Goal: Information Seeking & Learning: Check status

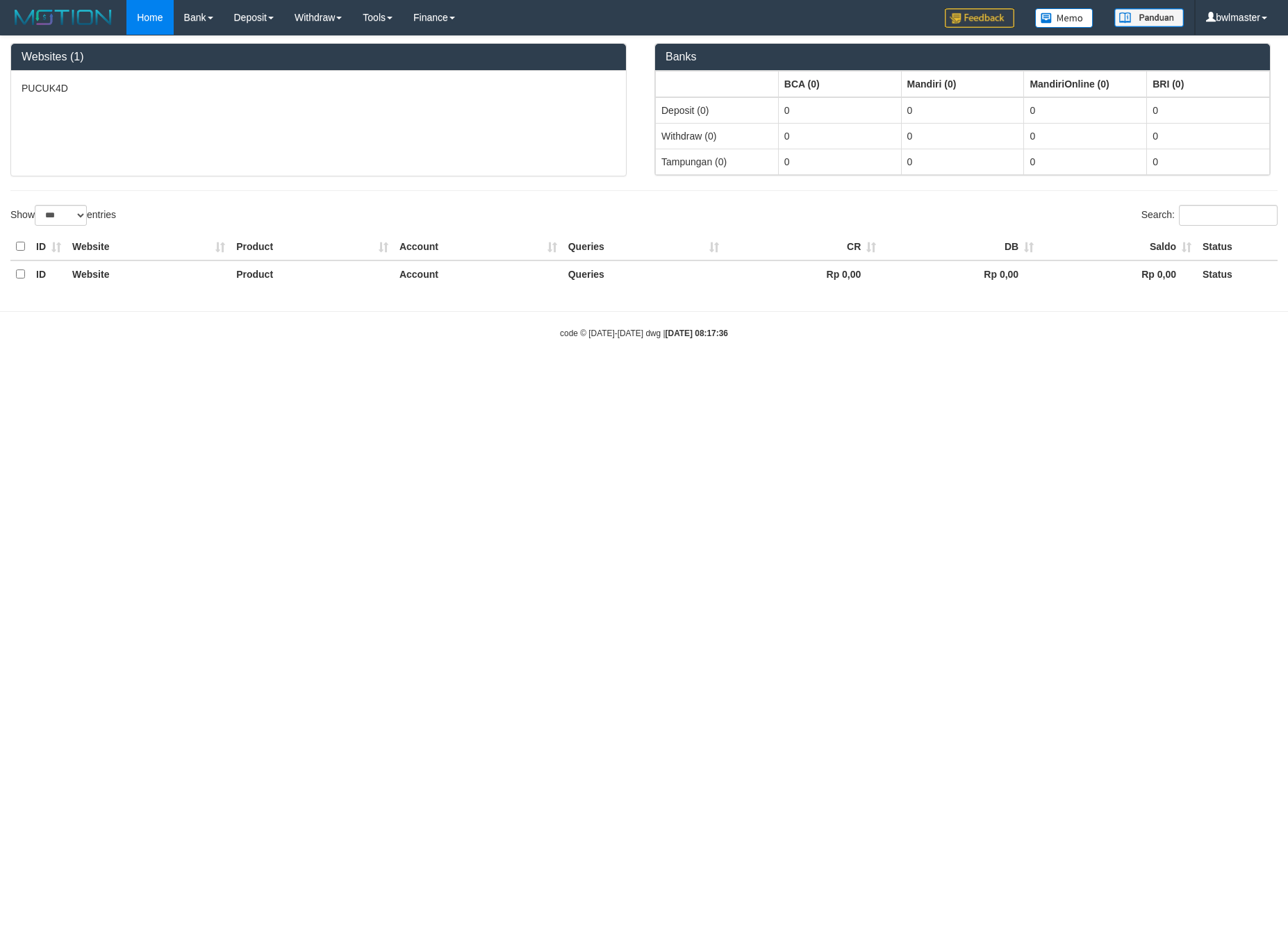
select select "***"
click at [324, 15] on link "Withdraw" at bounding box center [317, 17] width 68 height 34
click at [332, 20] on link "Withdraw" at bounding box center [317, 17] width 68 height 34
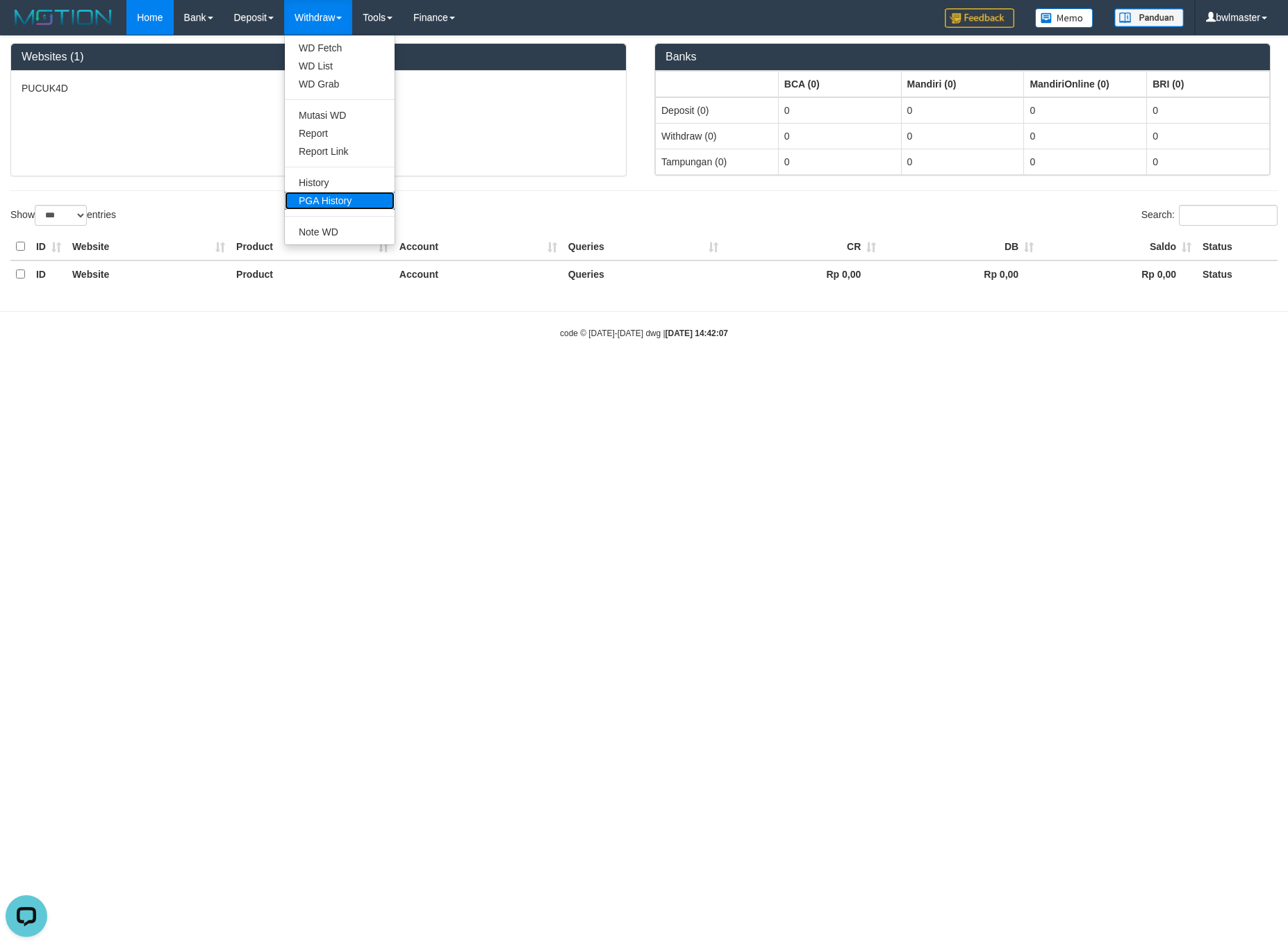
click at [332, 193] on link "PGA History" at bounding box center [340, 200] width 110 height 18
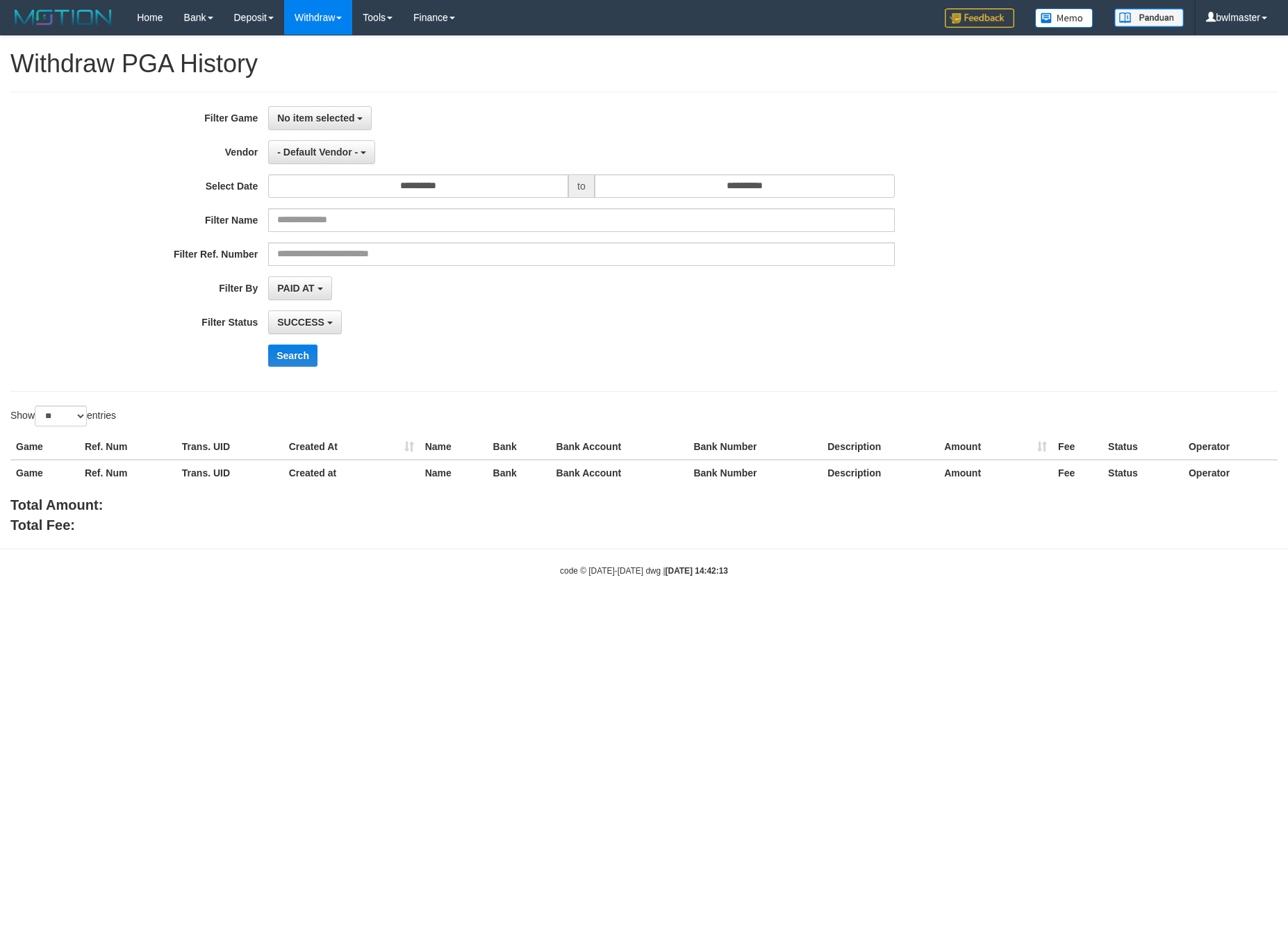
select select
select select "**"
click at [309, 126] on button "No item selected" at bounding box center [320, 118] width 103 height 23
click at [325, 182] on label "[ITOTO] PUCUK4D" at bounding box center [356, 189] width 176 height 21
select select "****"
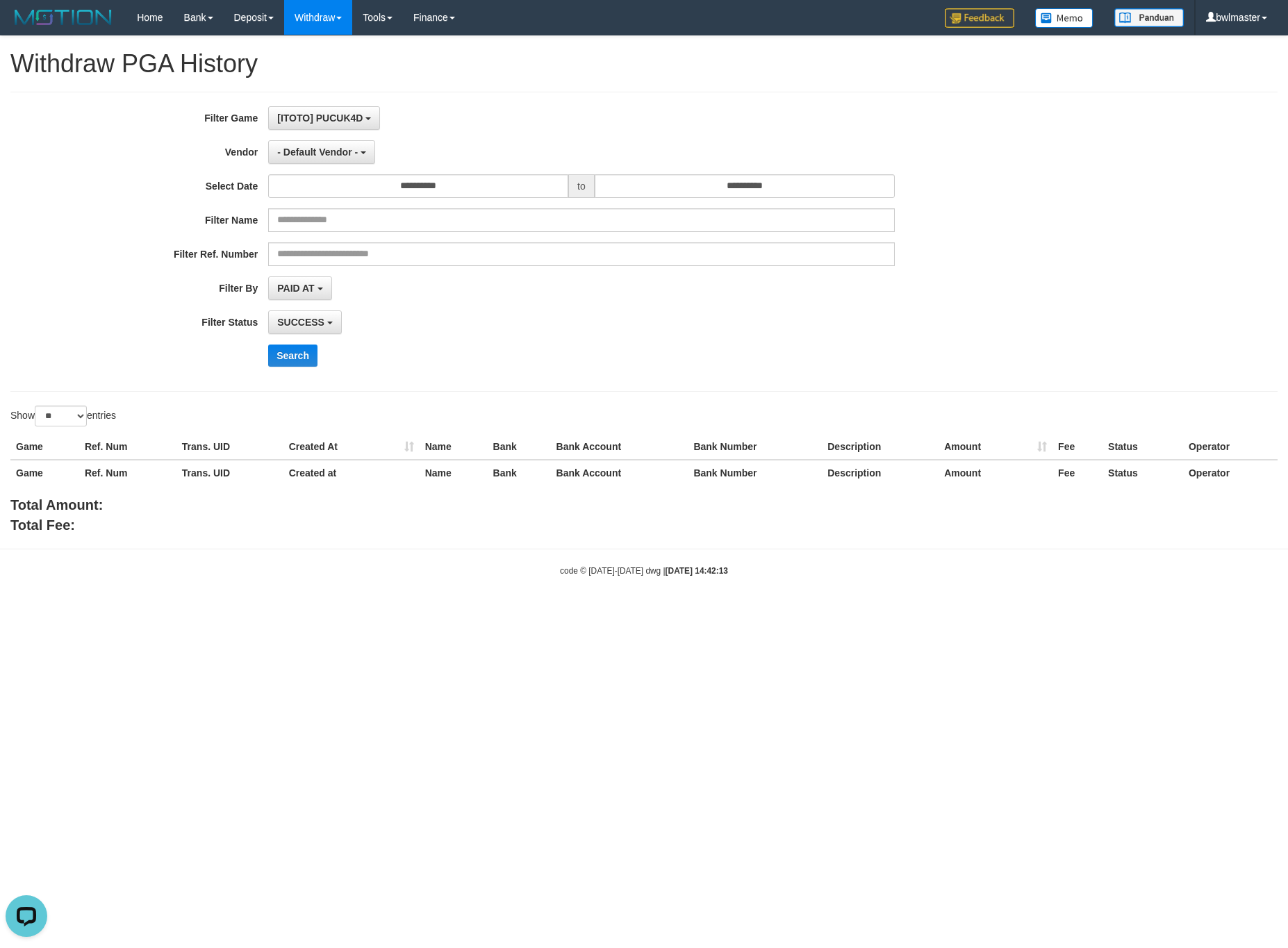
scroll to position [13, 0]
click at [328, 161] on button "- Default Vendor -" at bounding box center [322, 151] width 107 height 23
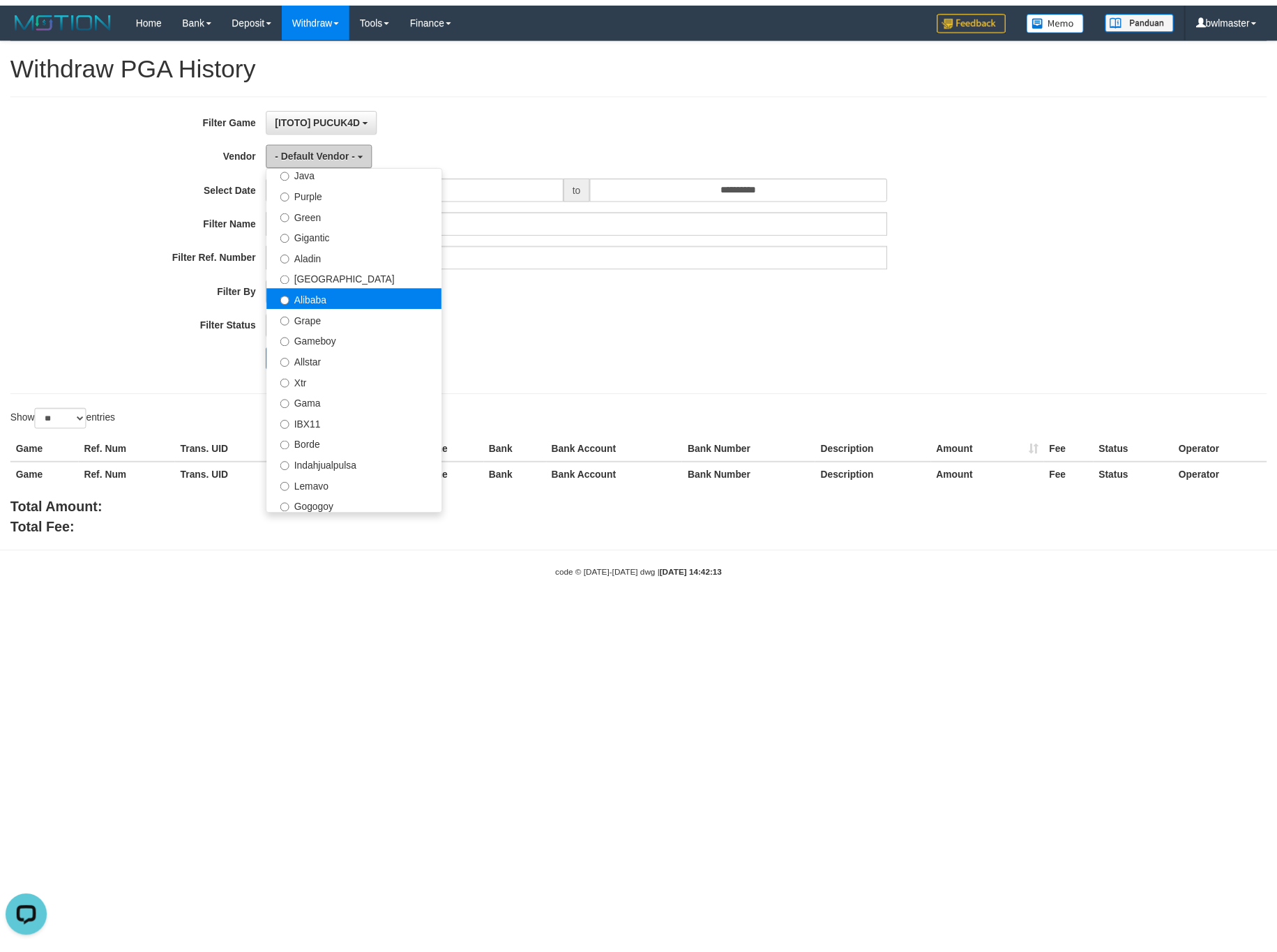
scroll to position [105, 0]
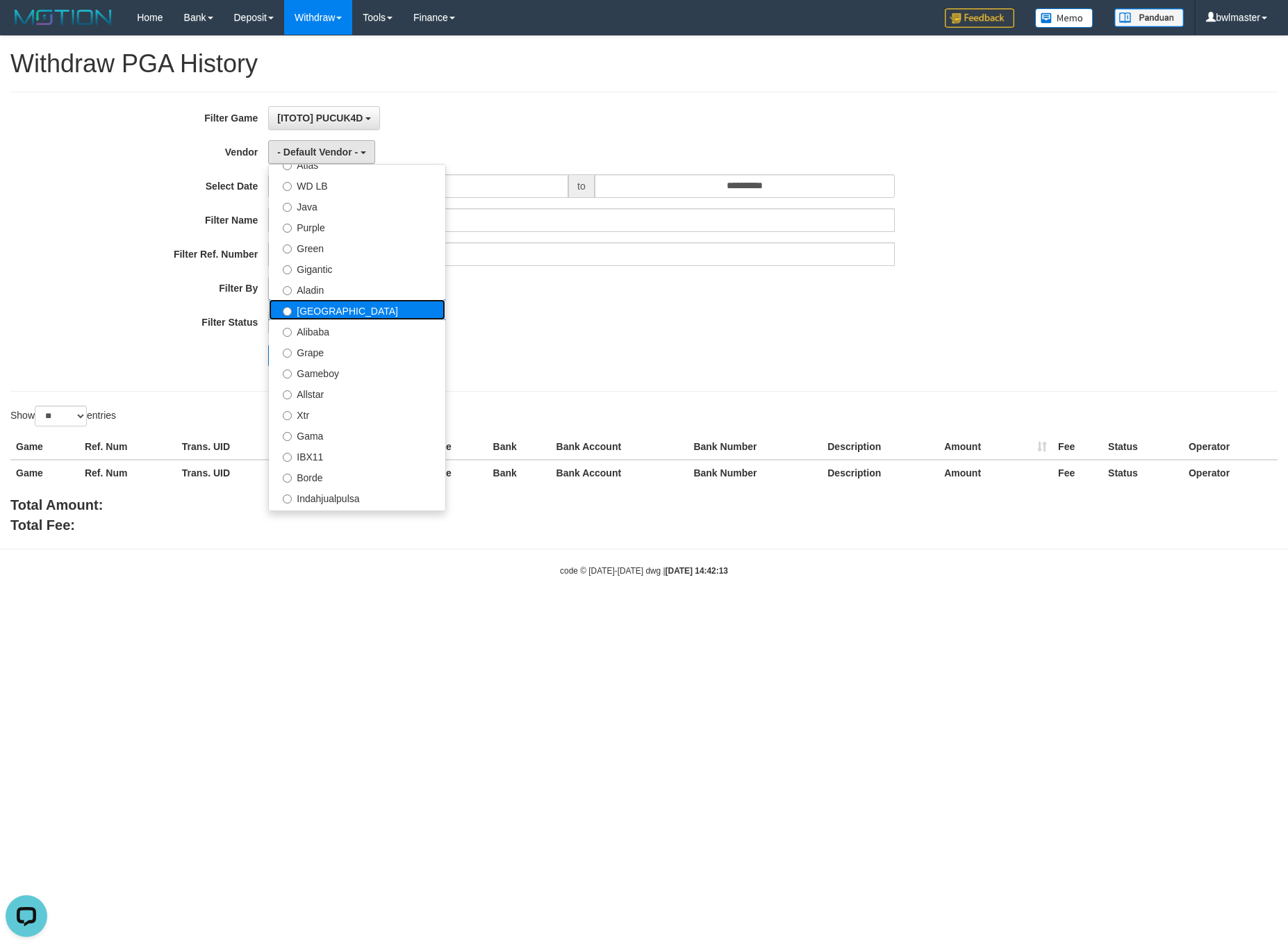
click at [315, 307] on label "[GEOGRAPHIC_DATA]" at bounding box center [356, 310] width 176 height 21
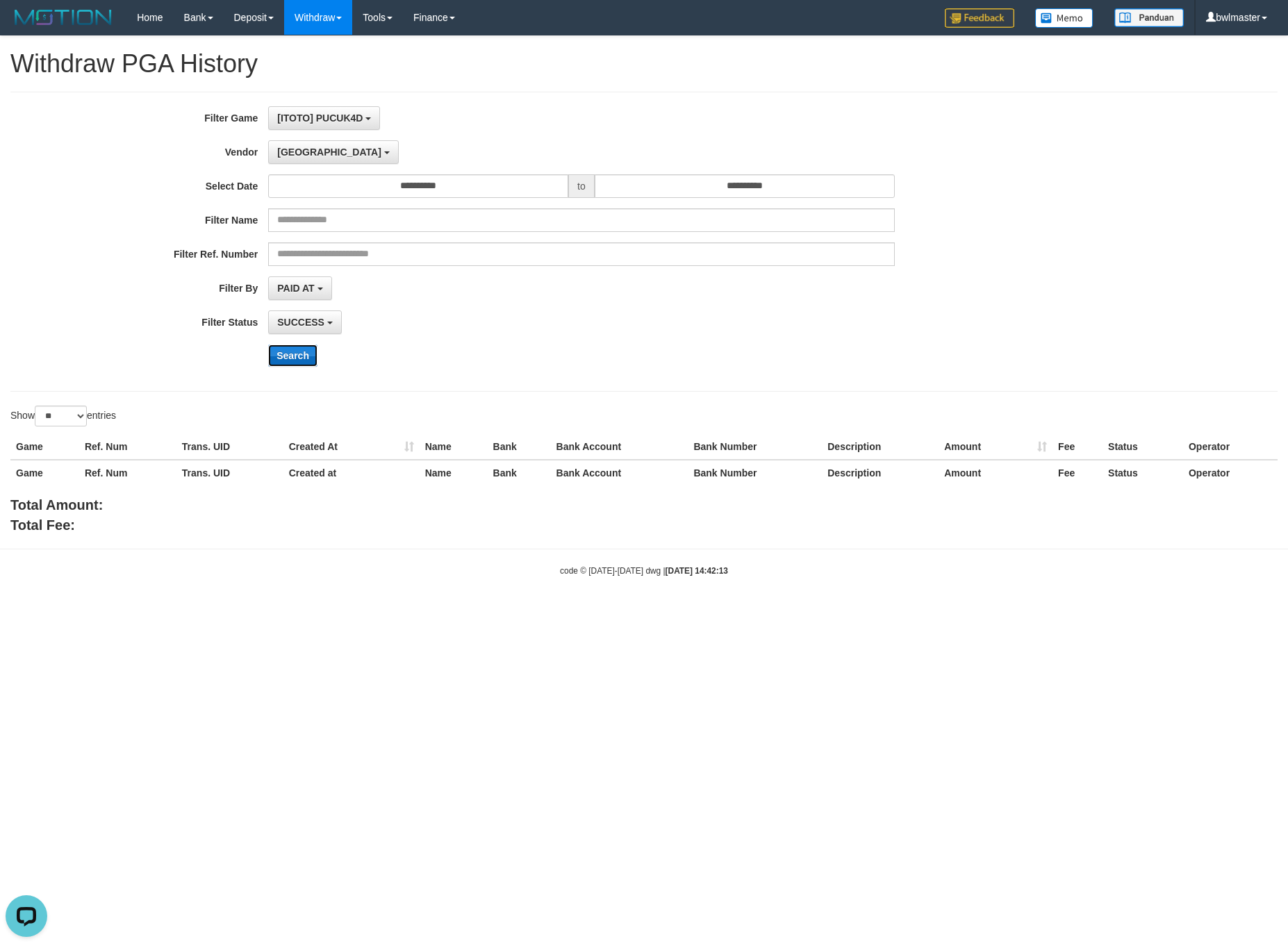
click at [303, 352] on button "Search" at bounding box center [293, 355] width 49 height 22
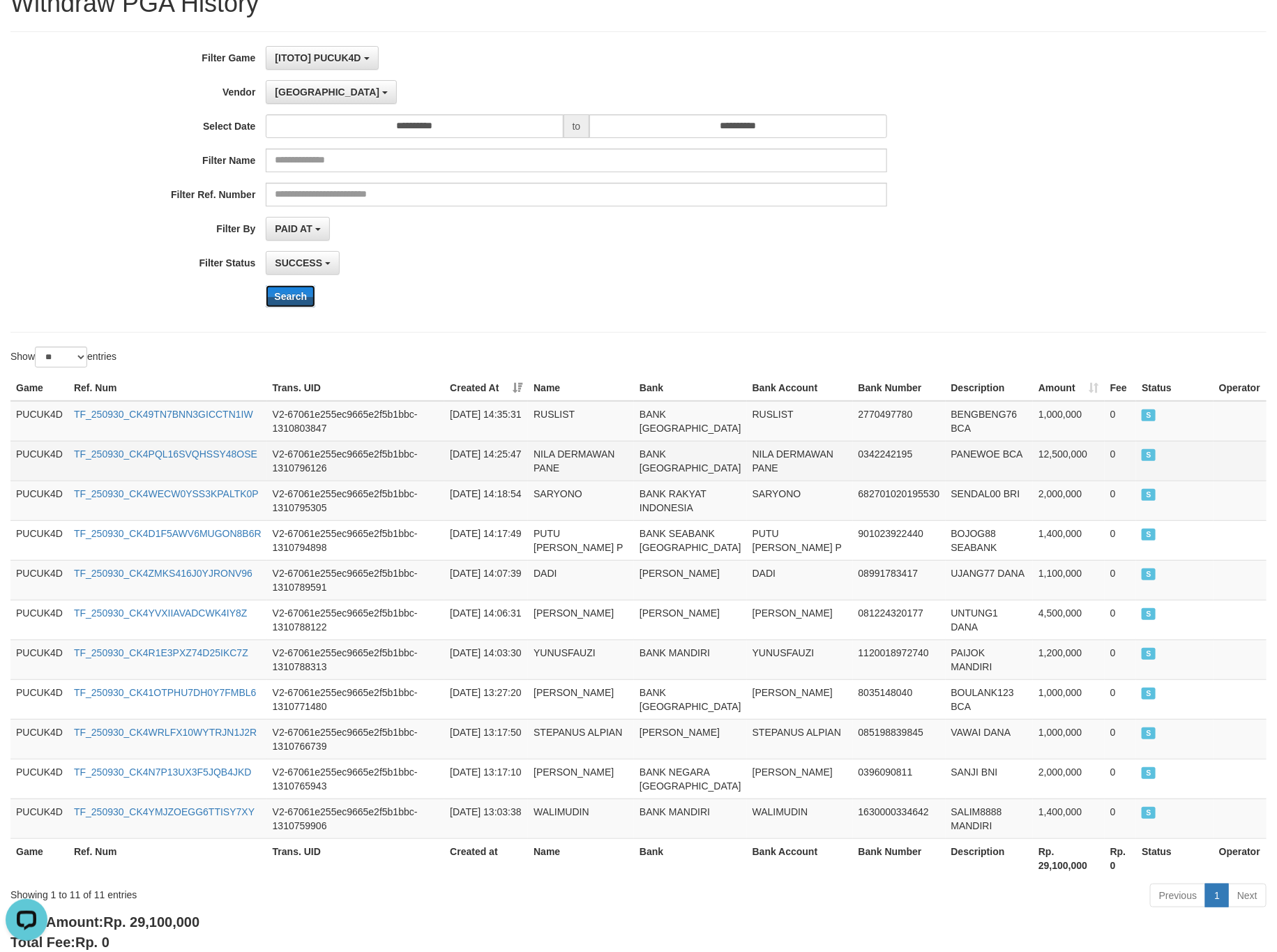
scroll to position [147, 0]
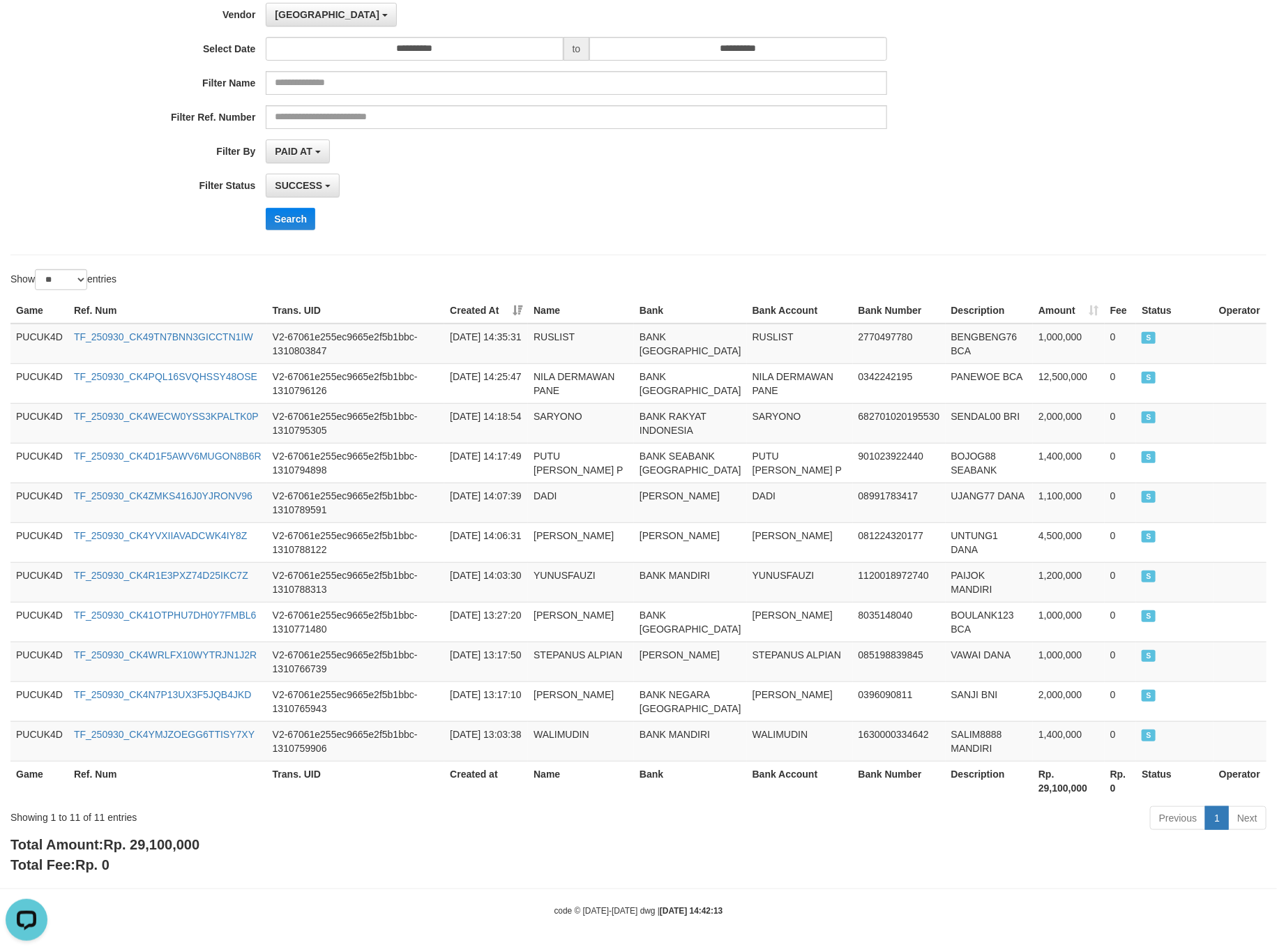
click at [143, 840] on span "Rp. 29,100,000" at bounding box center [150, 845] width 96 height 16
copy span "29,100,000"
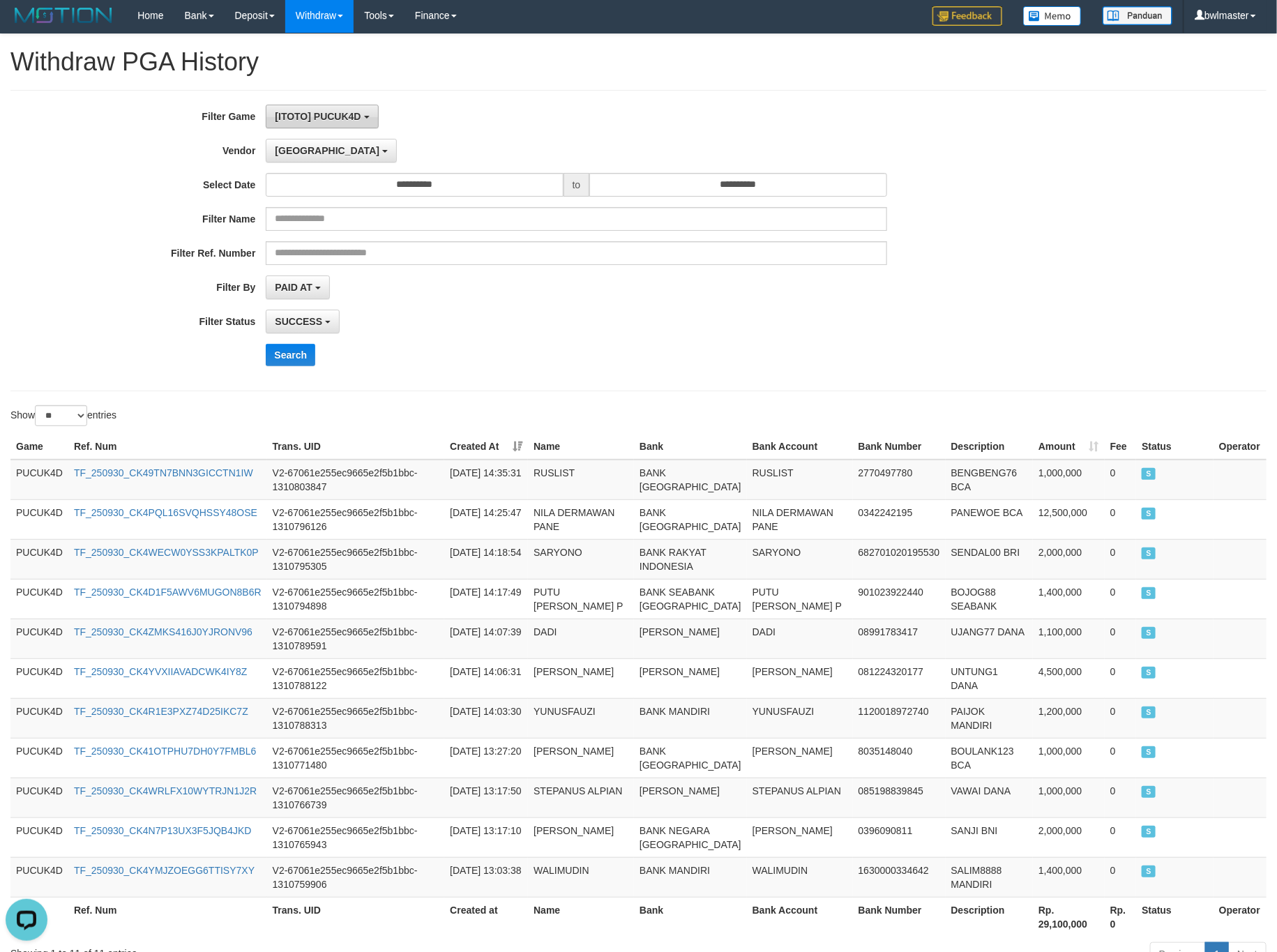
scroll to position [0, 0]
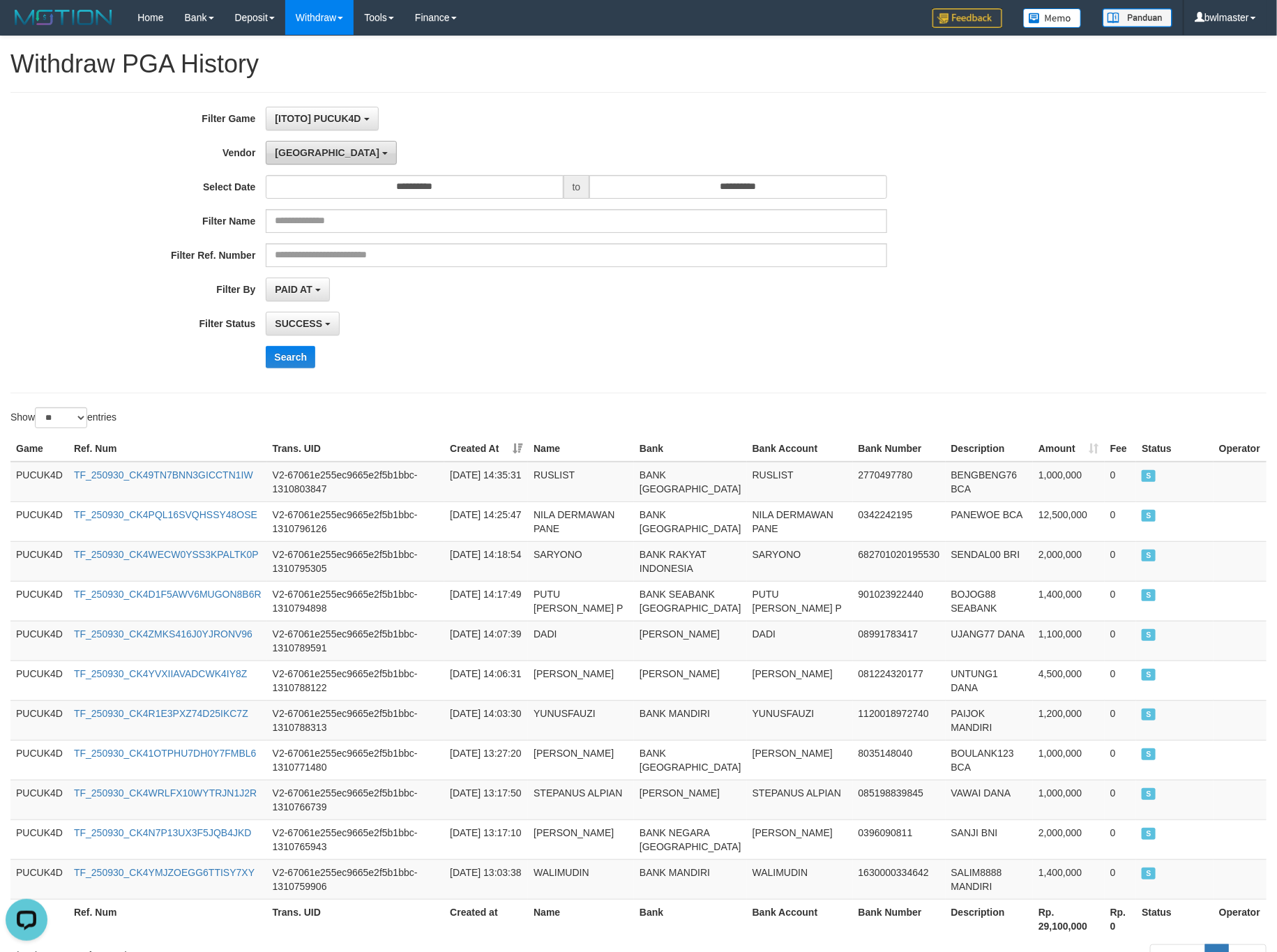
click at [291, 151] on span "[GEOGRAPHIC_DATA]" at bounding box center [327, 152] width 105 height 11
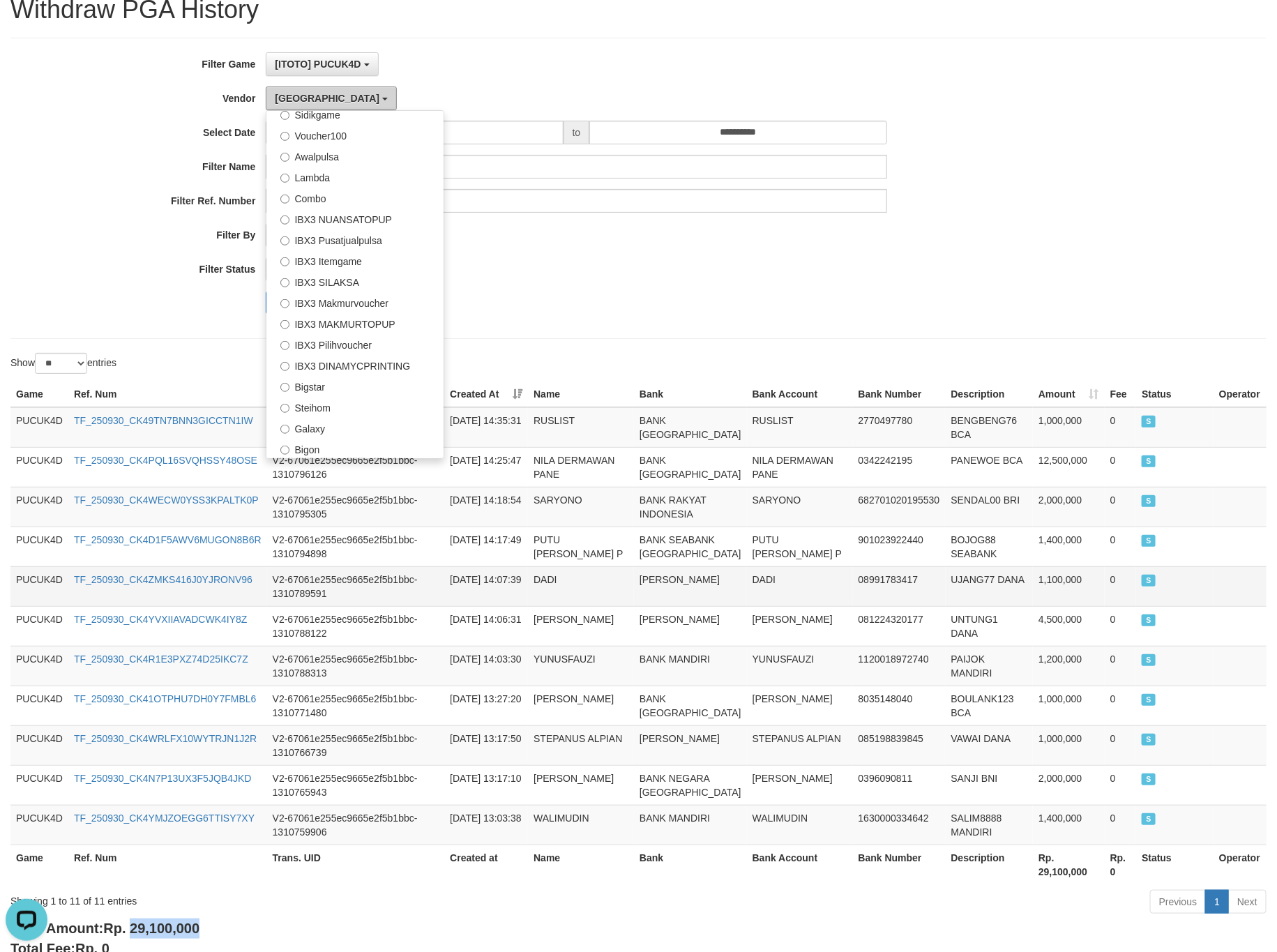
scroll to position [147, 0]
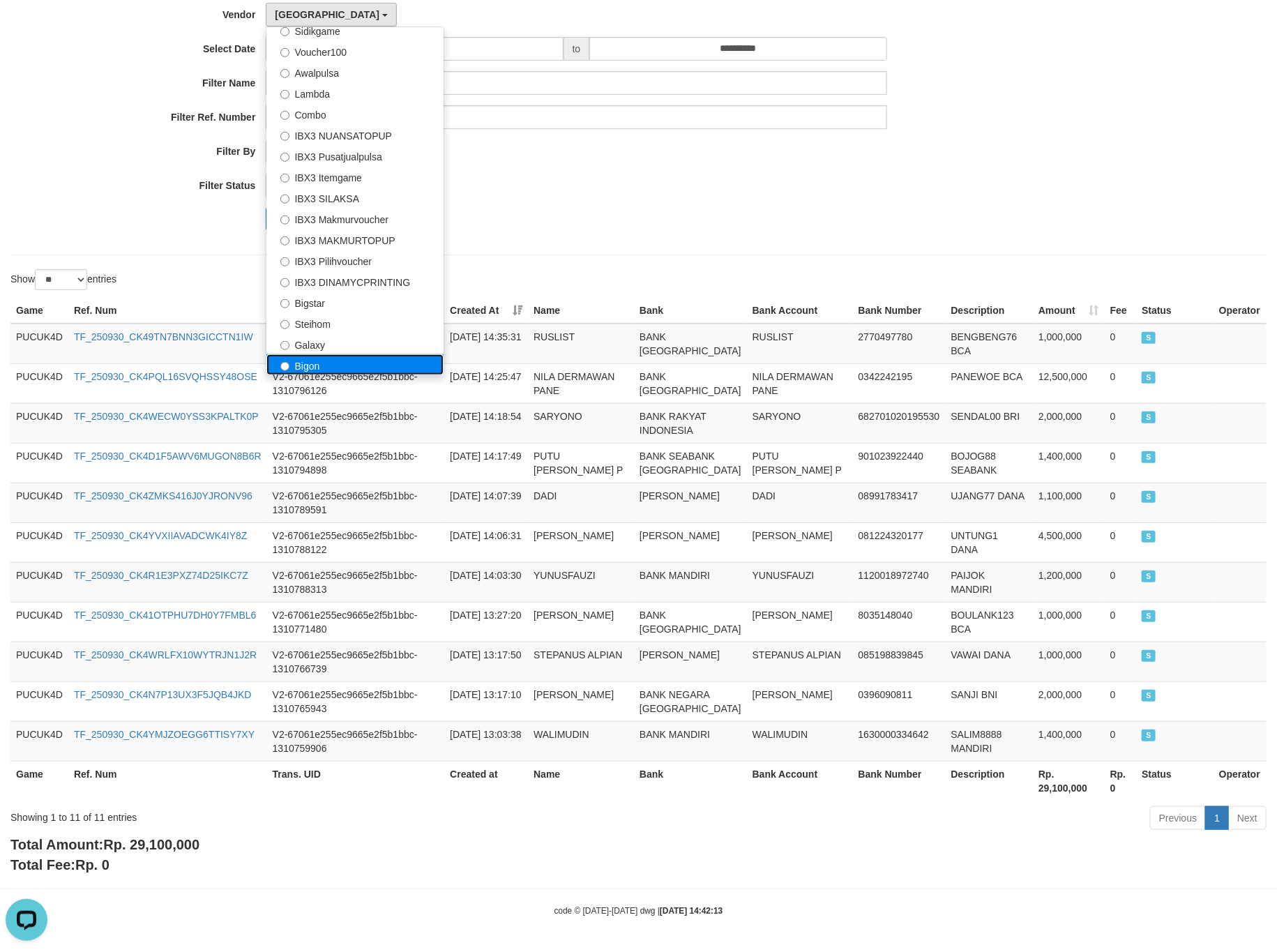
click at [329, 364] on label "Bigon" at bounding box center [354, 365] width 177 height 21
select select "**********"
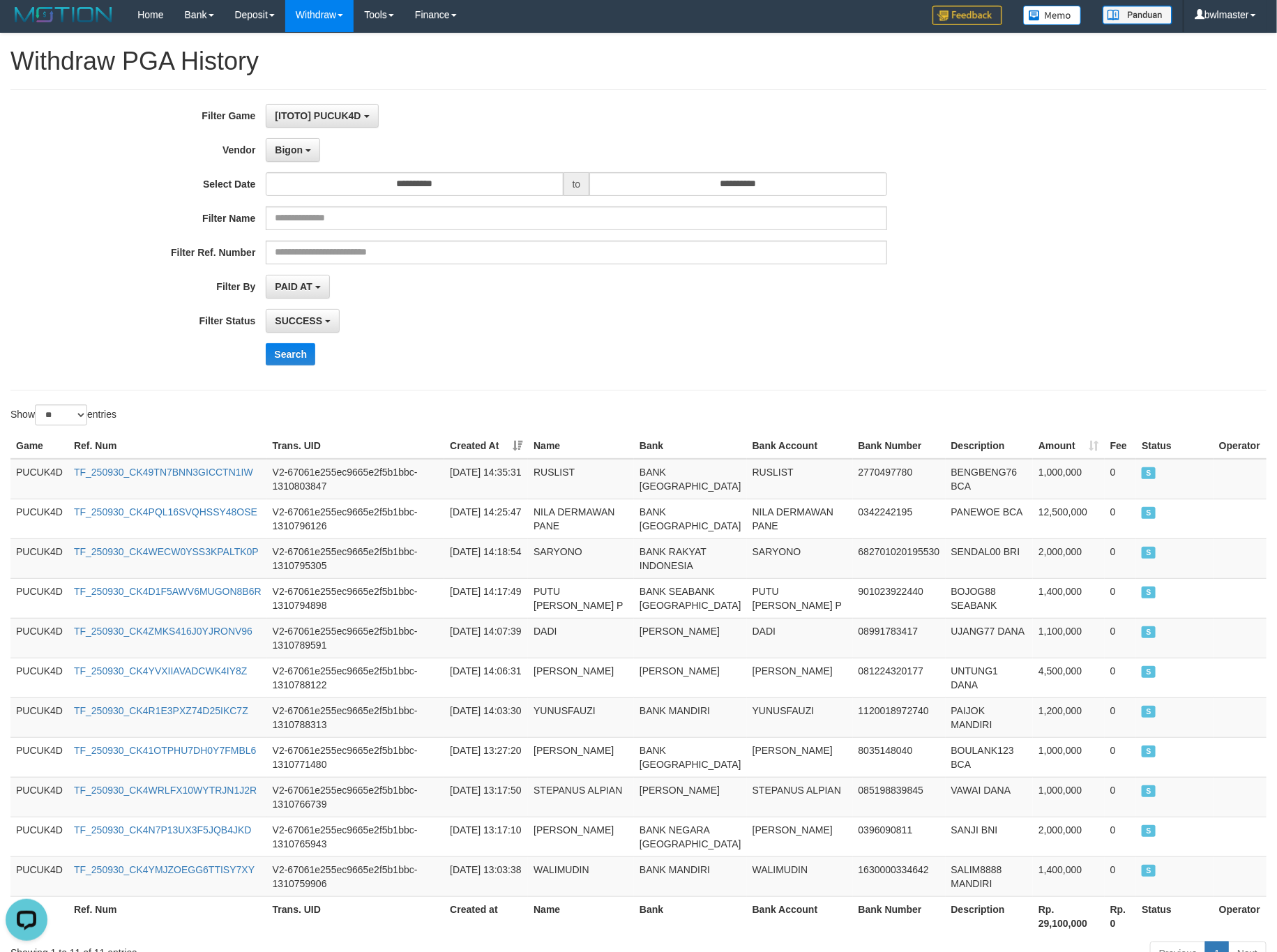
scroll to position [0, 0]
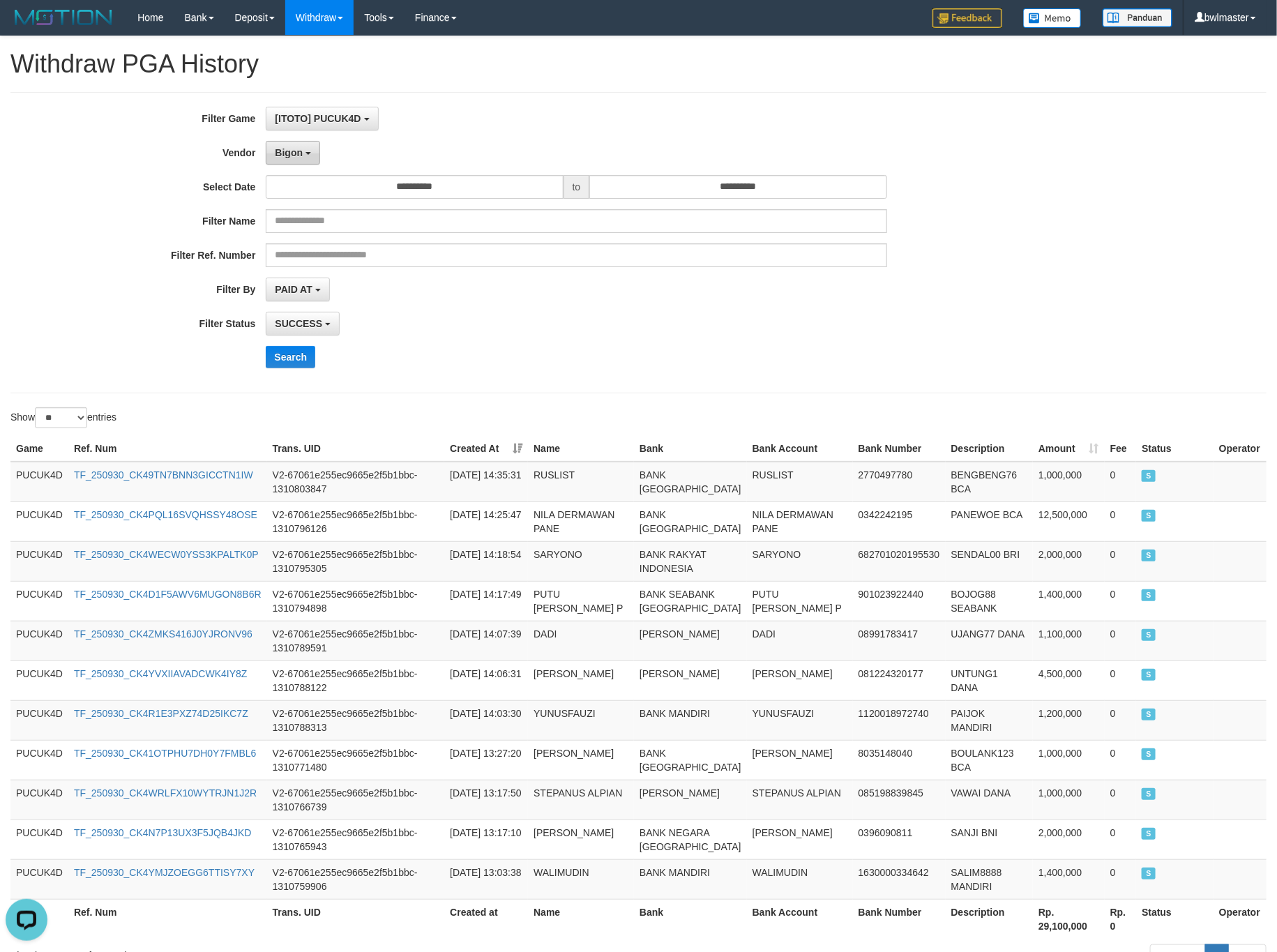
drag, startPoint x: 281, startPoint y: 145, endPoint x: 313, endPoint y: 274, distance: 132.9
click at [283, 145] on button "Bigon" at bounding box center [293, 152] width 54 height 23
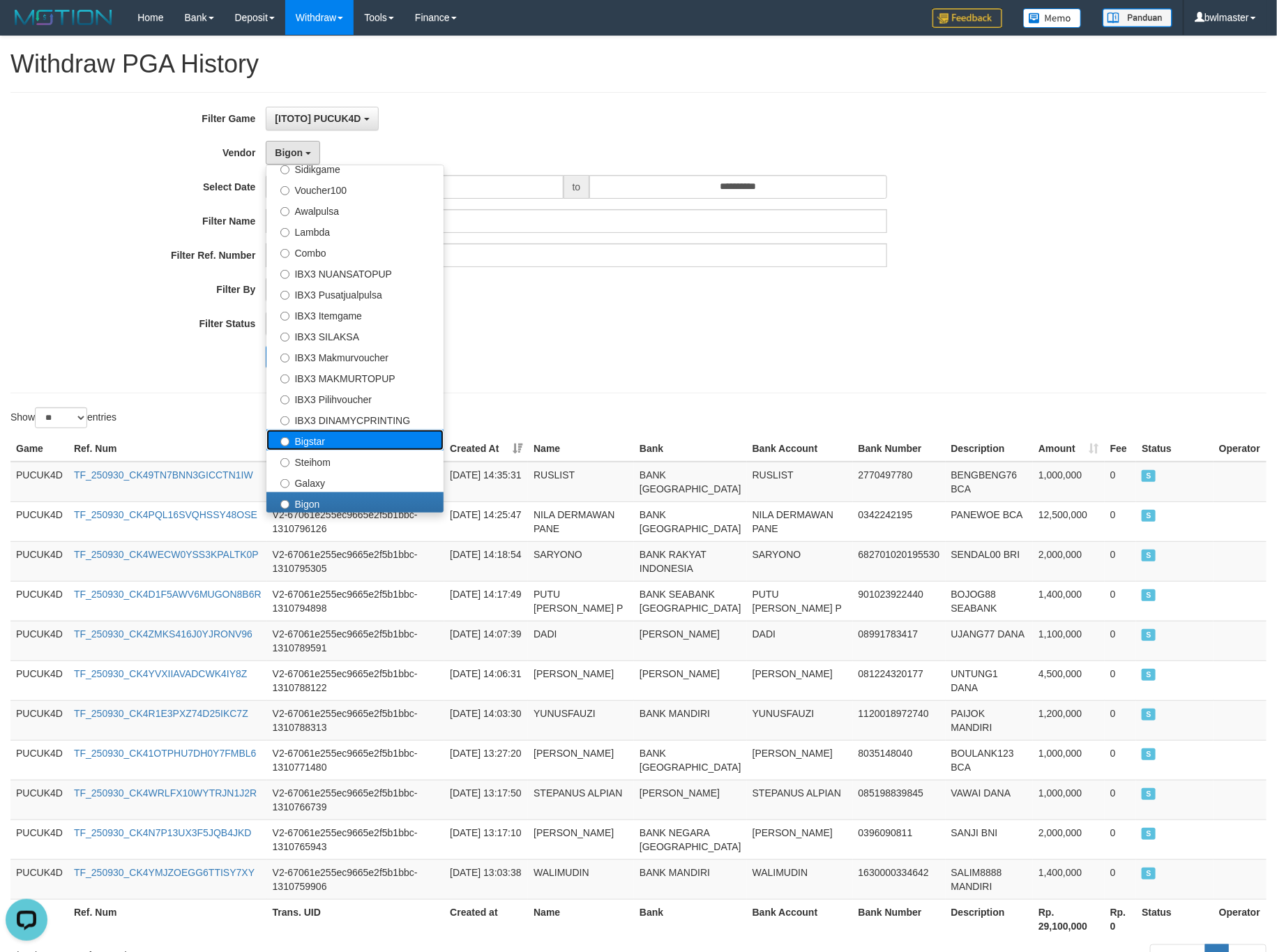
click at [353, 438] on label "Bigstar" at bounding box center [354, 440] width 177 height 21
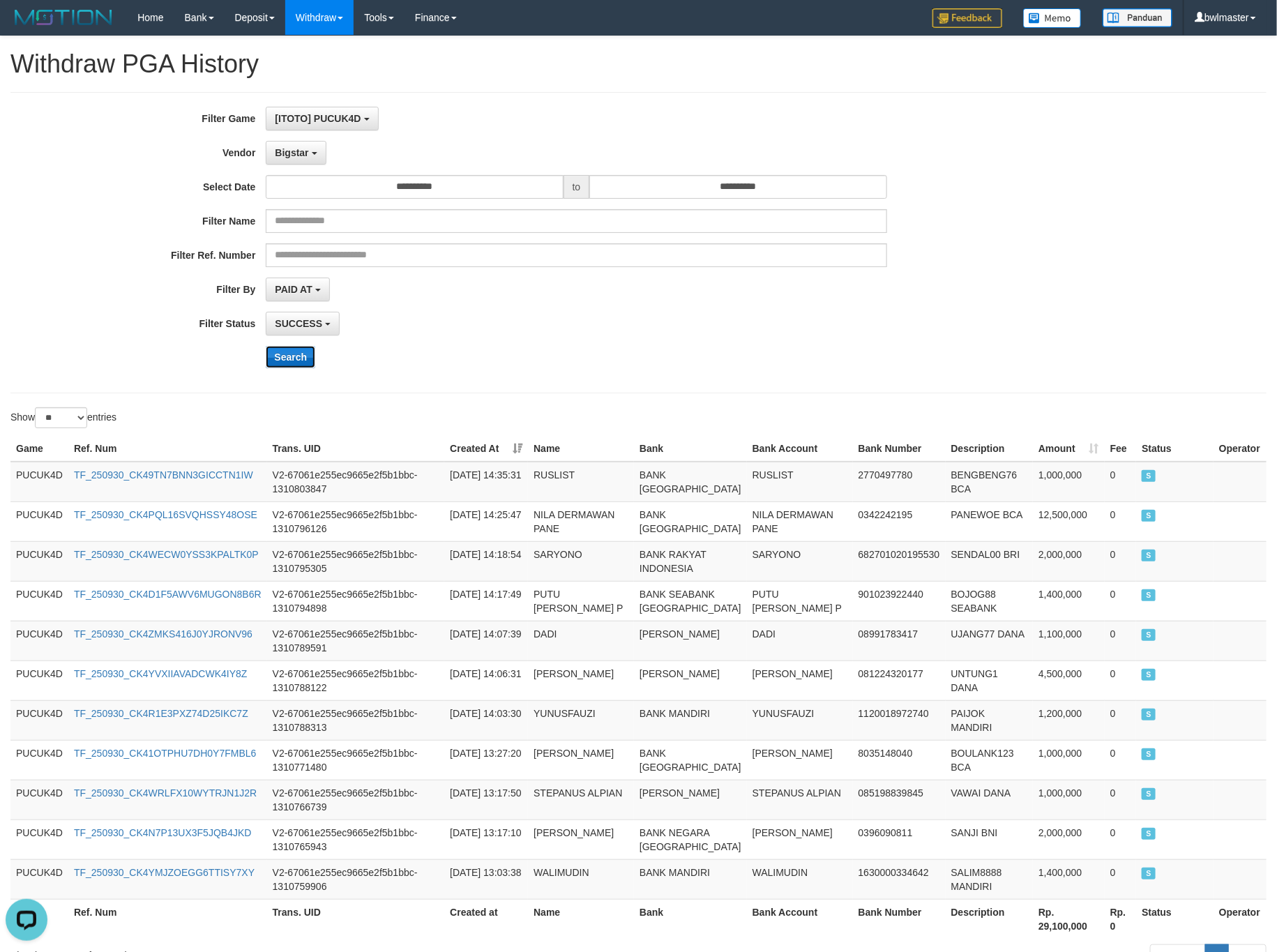
click at [289, 367] on button "Search" at bounding box center [290, 357] width 49 height 22
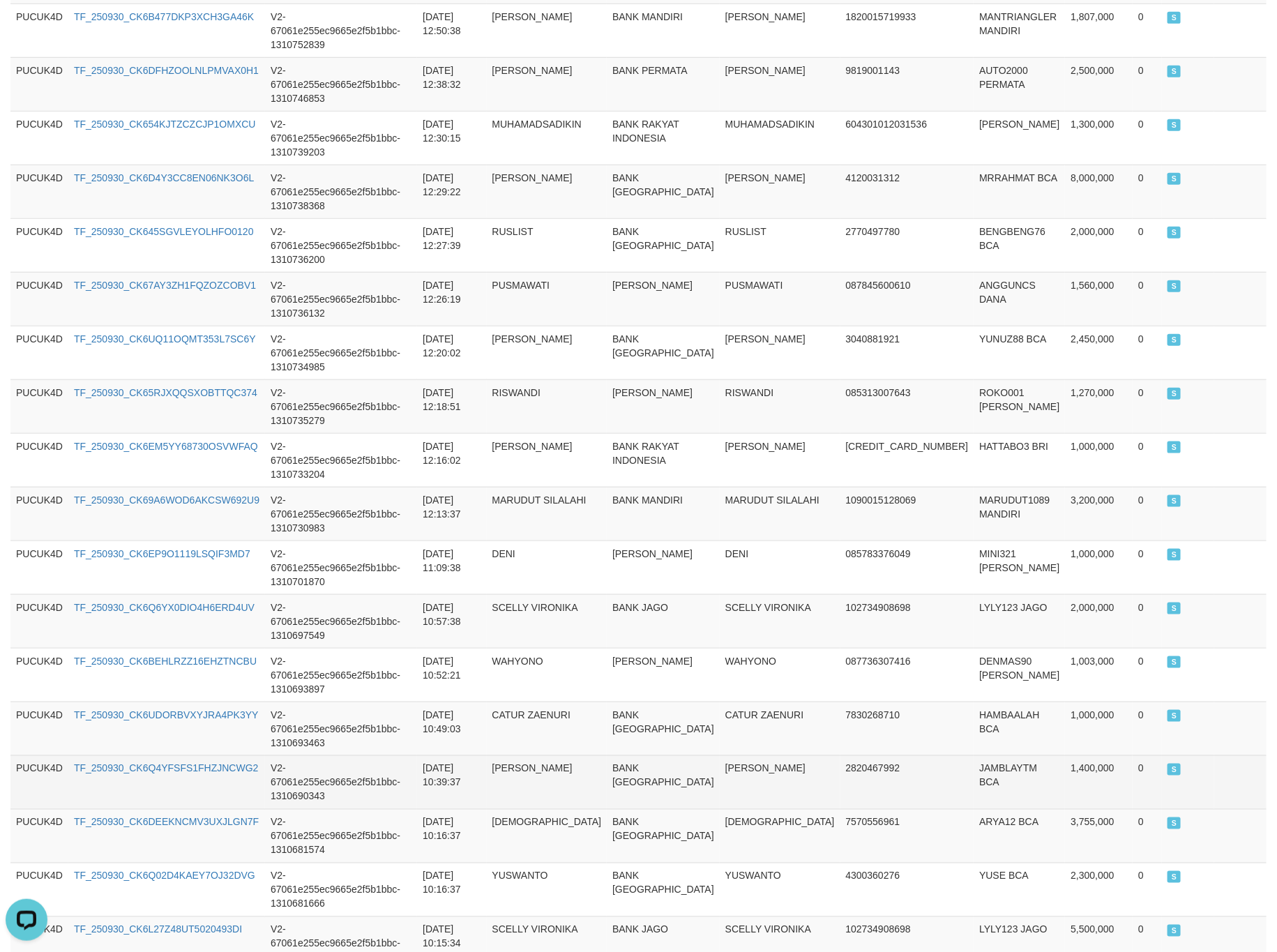
scroll to position [668, 0]
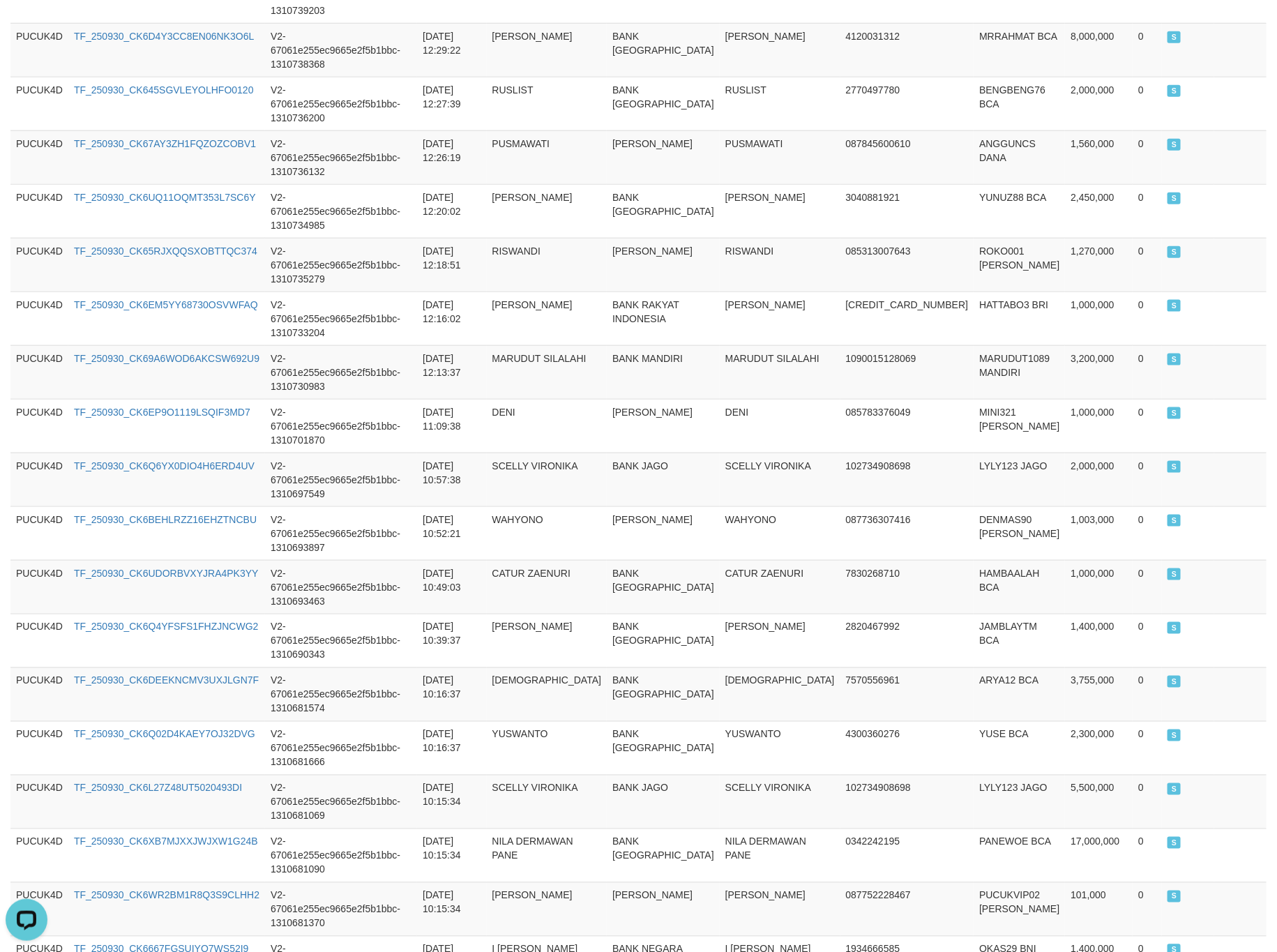
copy span "105,997,000"
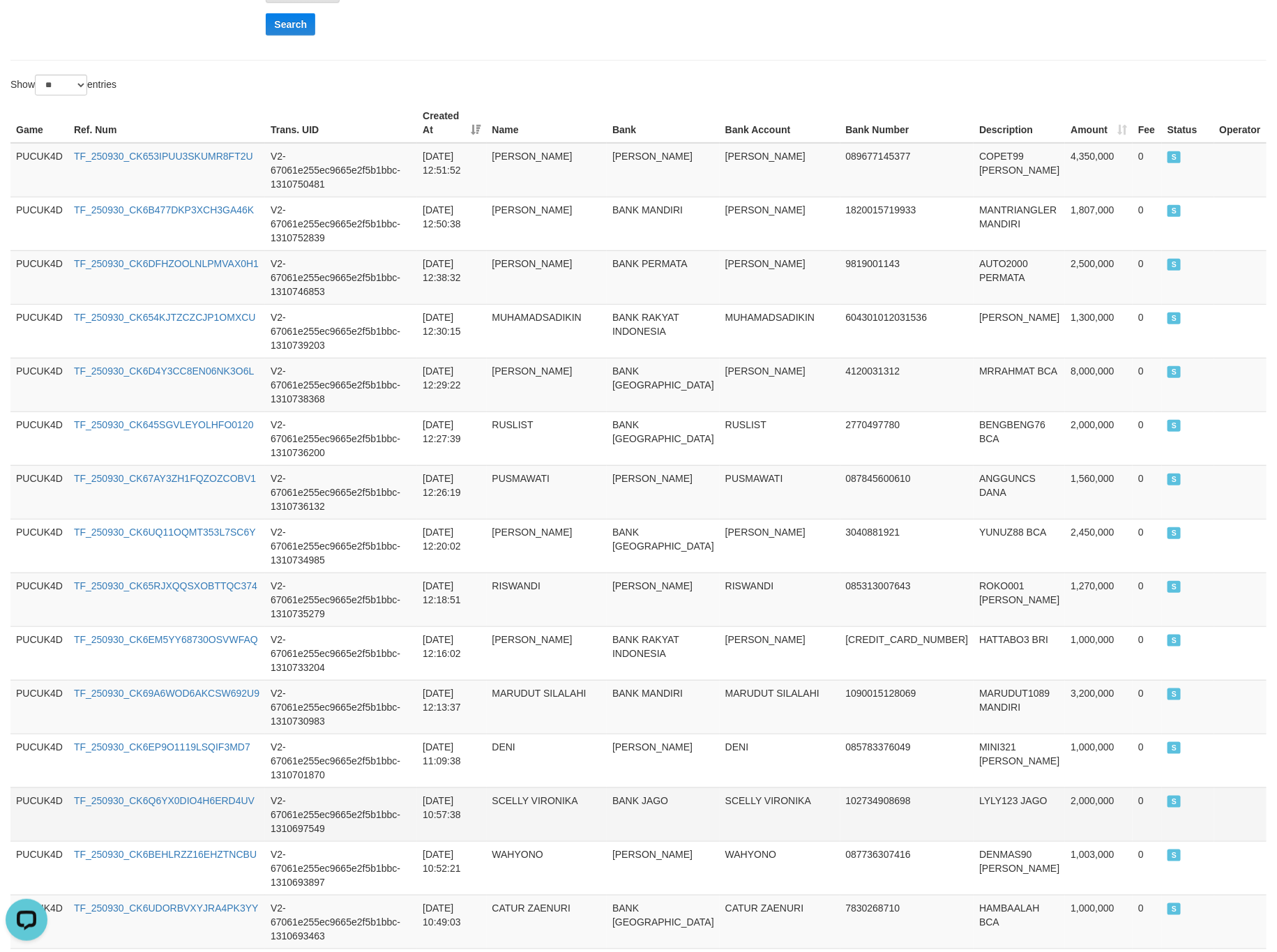
scroll to position [249, 0]
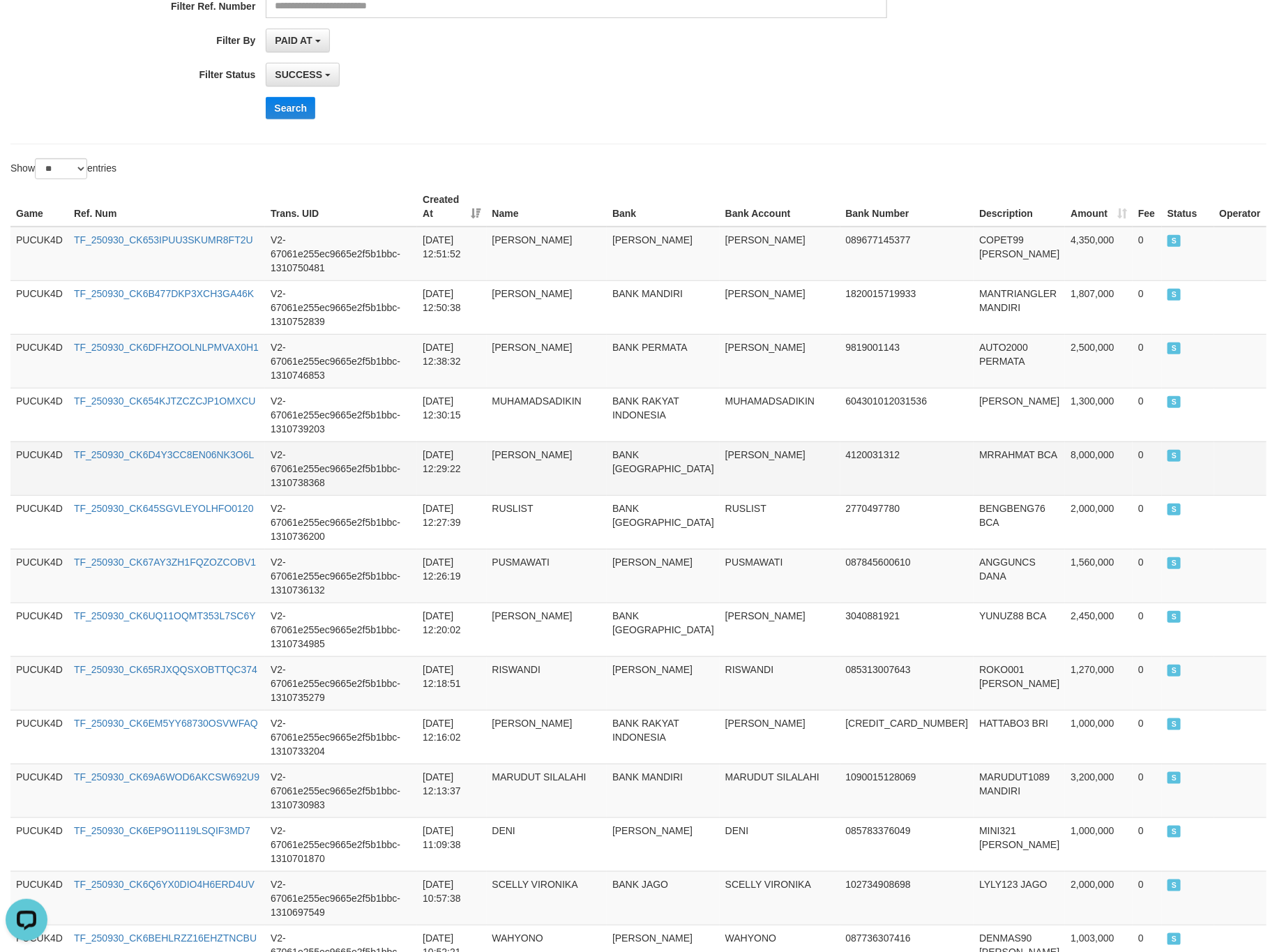
drag, startPoint x: 1258, startPoint y: 412, endPoint x: 1236, endPoint y: 381, distance: 38.0
click at [1255, 441] on td at bounding box center [1241, 468] width 53 height 54
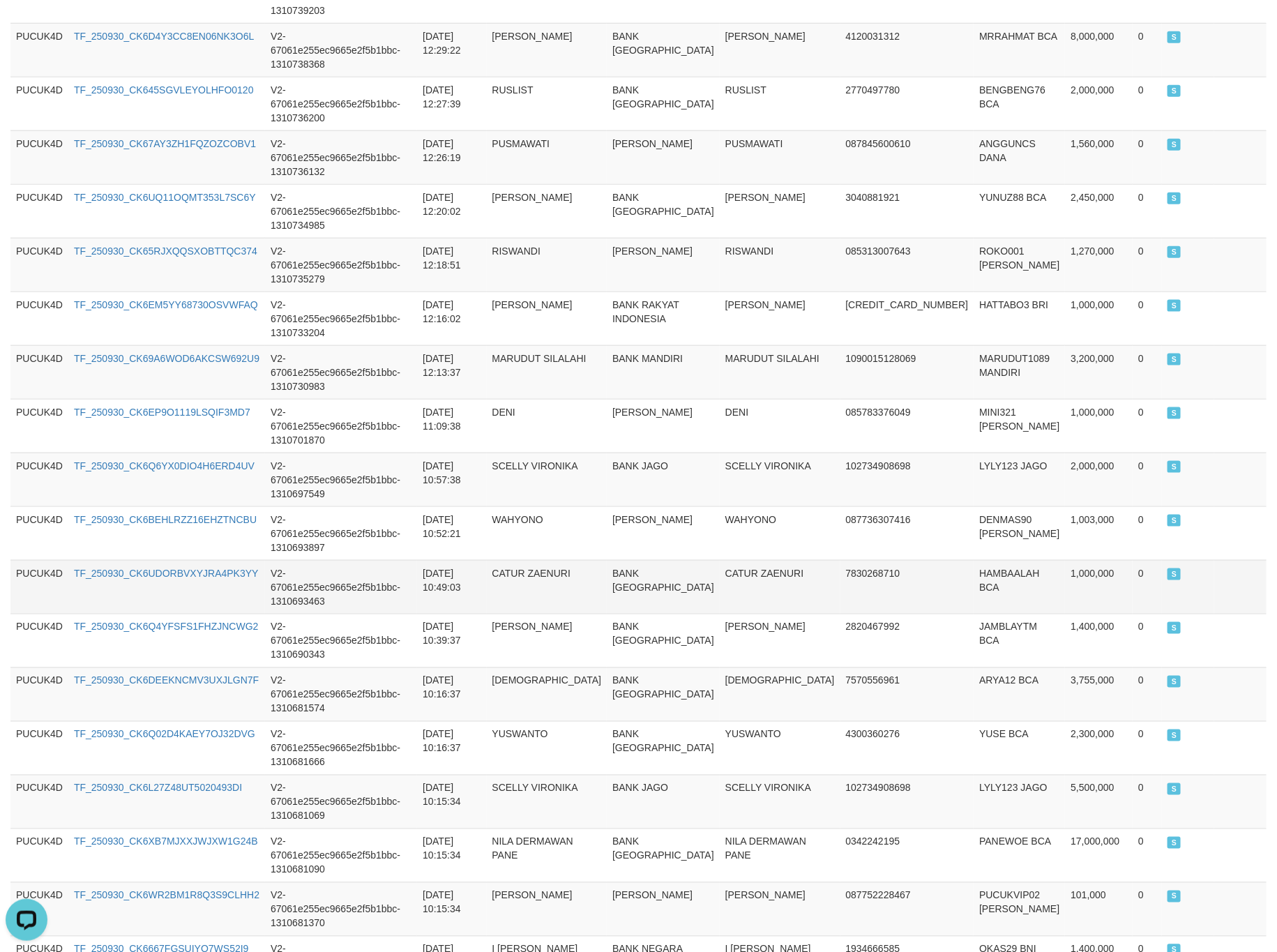
click at [1230, 560] on td at bounding box center [1241, 587] width 53 height 54
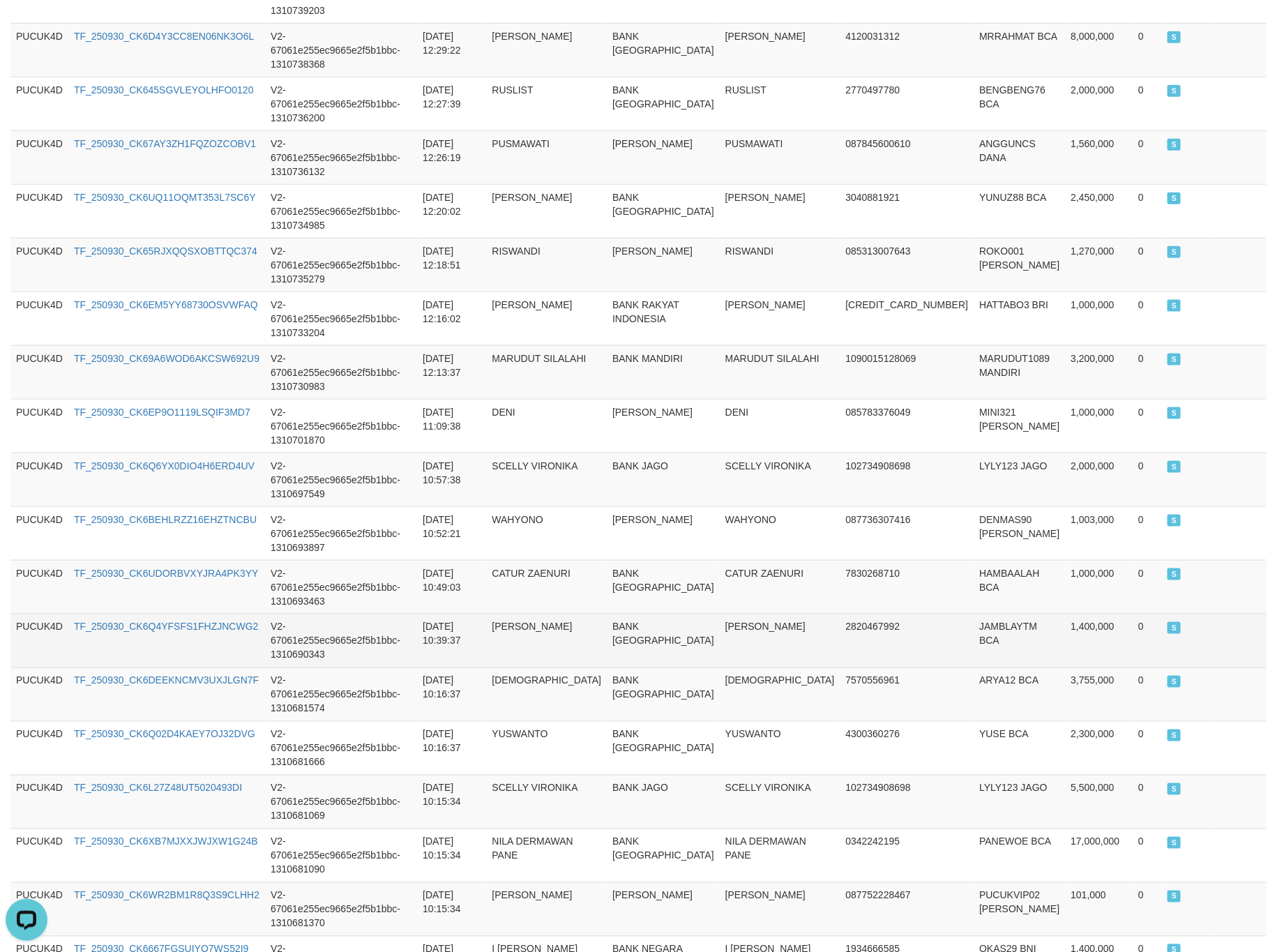
drag, startPoint x: 512, startPoint y: 437, endPoint x: 505, endPoint y: 433, distance: 8.1
click at [486, 614] on td "[DATE] 10:39:37" at bounding box center [452, 641] width 69 height 54
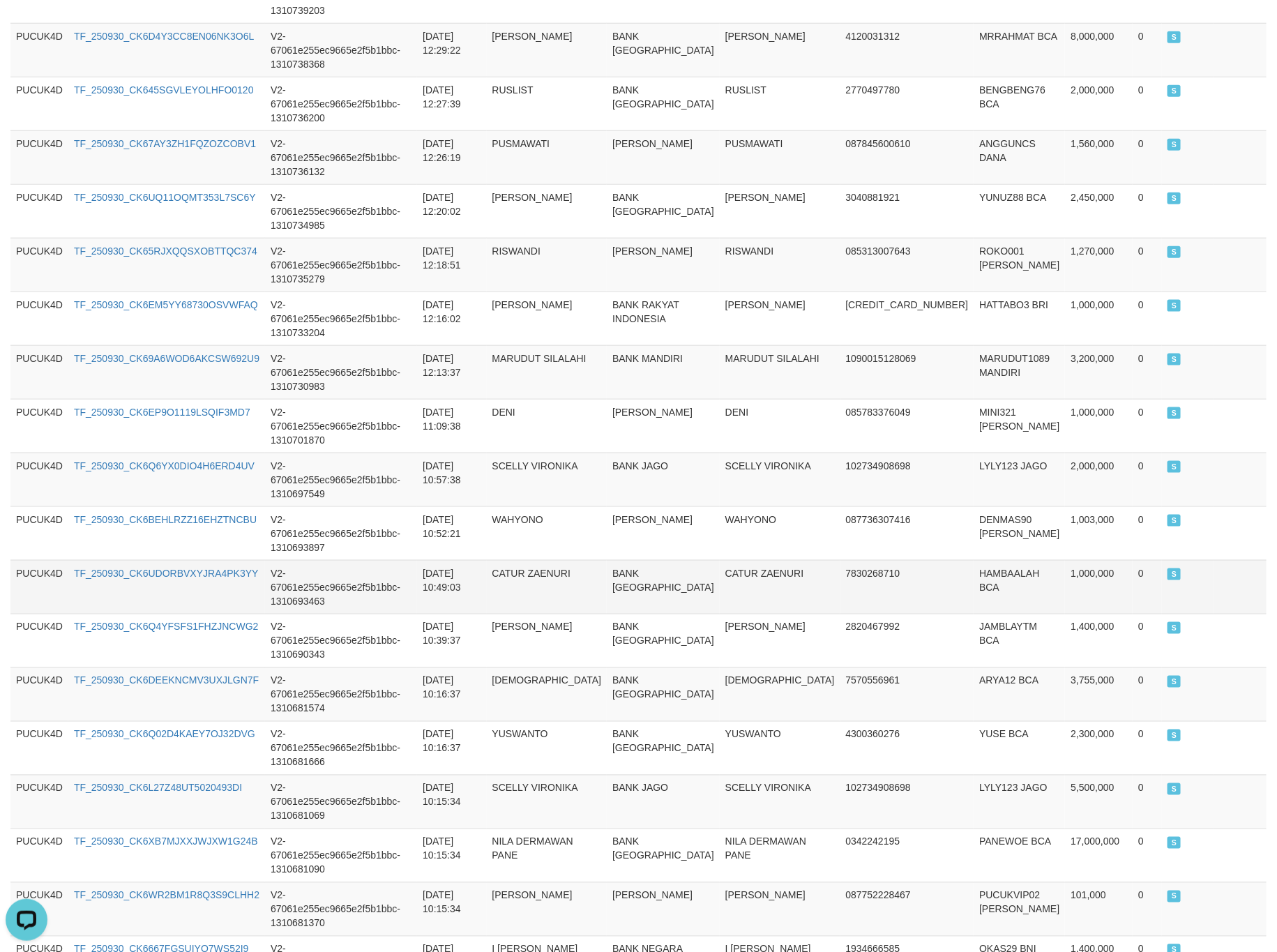
click at [838, 560] on td "CATUR ZAENURI" at bounding box center [780, 587] width 121 height 54
click at [1013, 453] on td "LYLY123 JAGO" at bounding box center [1020, 479] width 92 height 54
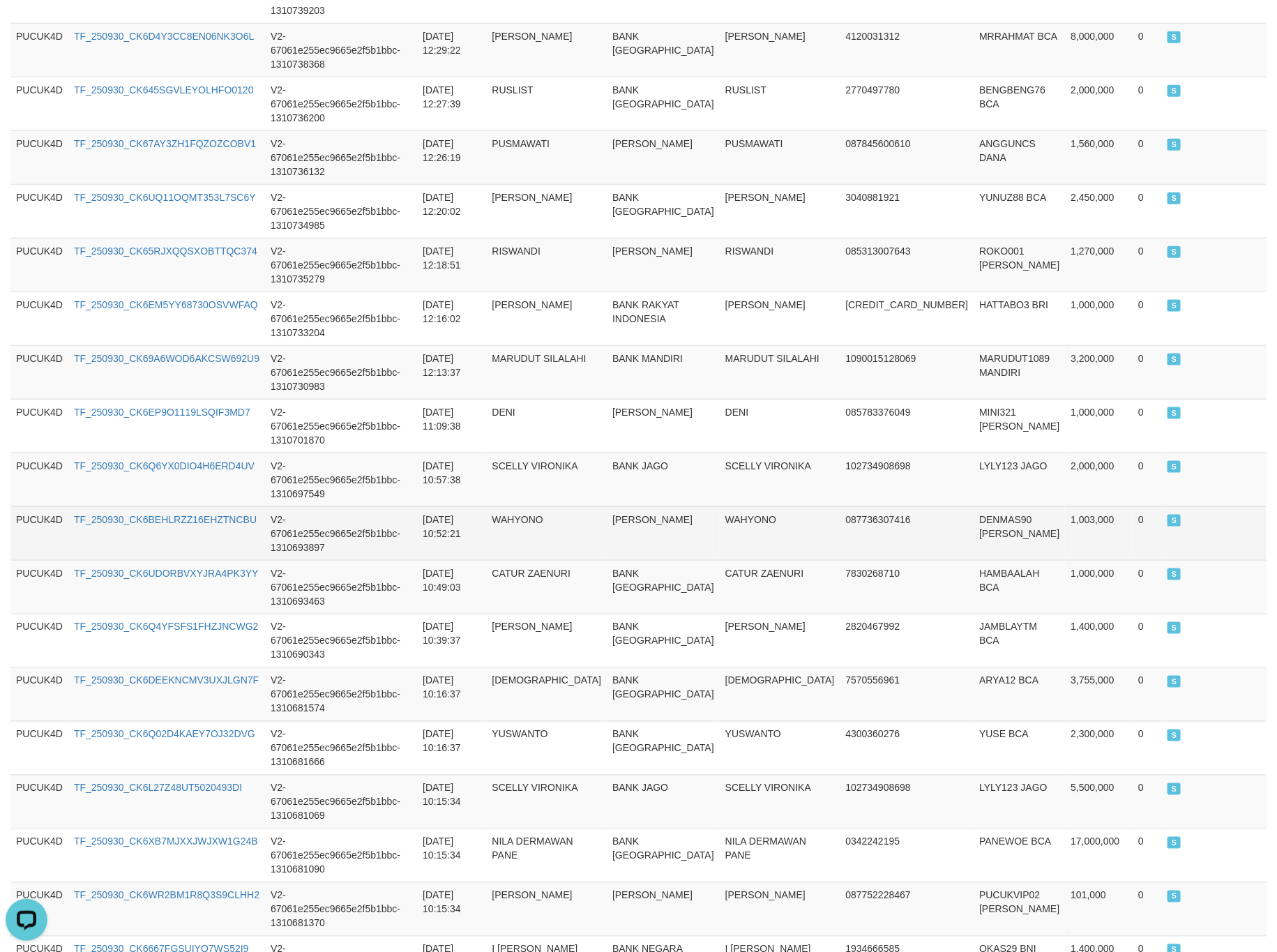
click at [1028, 506] on td "DENMAS90 [PERSON_NAME]" at bounding box center [1020, 533] width 92 height 54
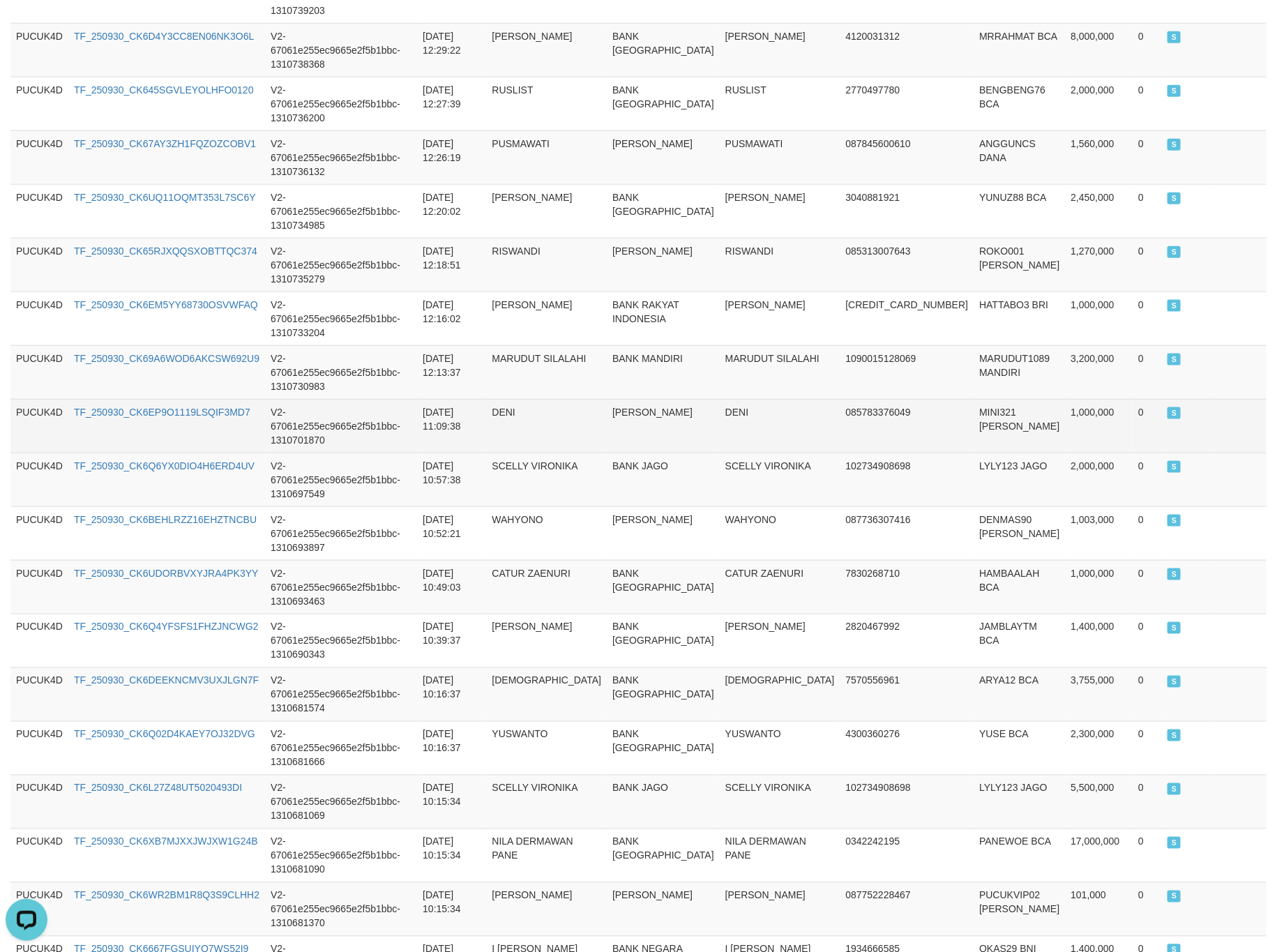
click at [1067, 399] on td "1,000,000" at bounding box center [1099, 426] width 67 height 54
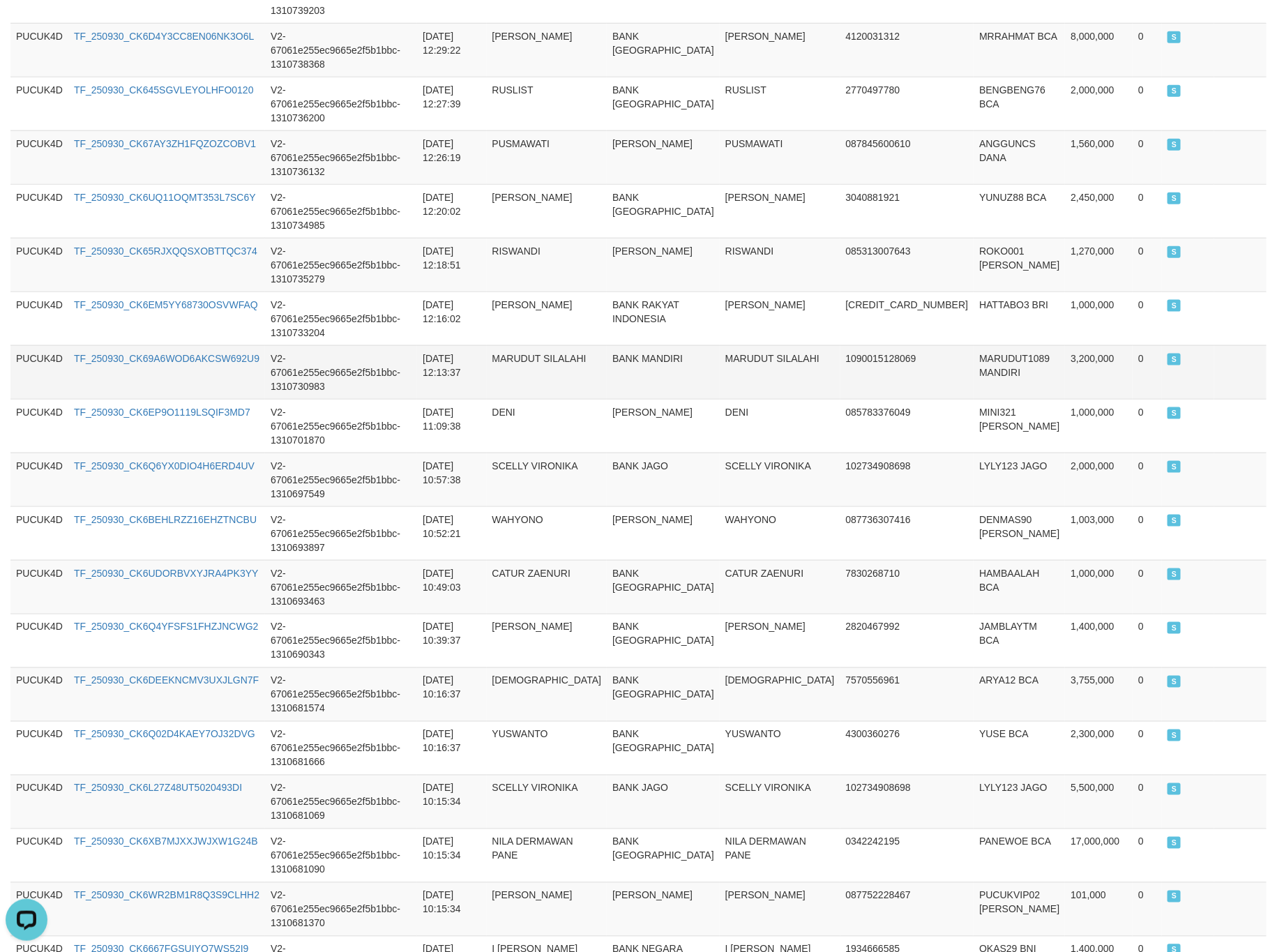
click at [1071, 346] on td "3,200,000" at bounding box center [1099, 372] width 67 height 54
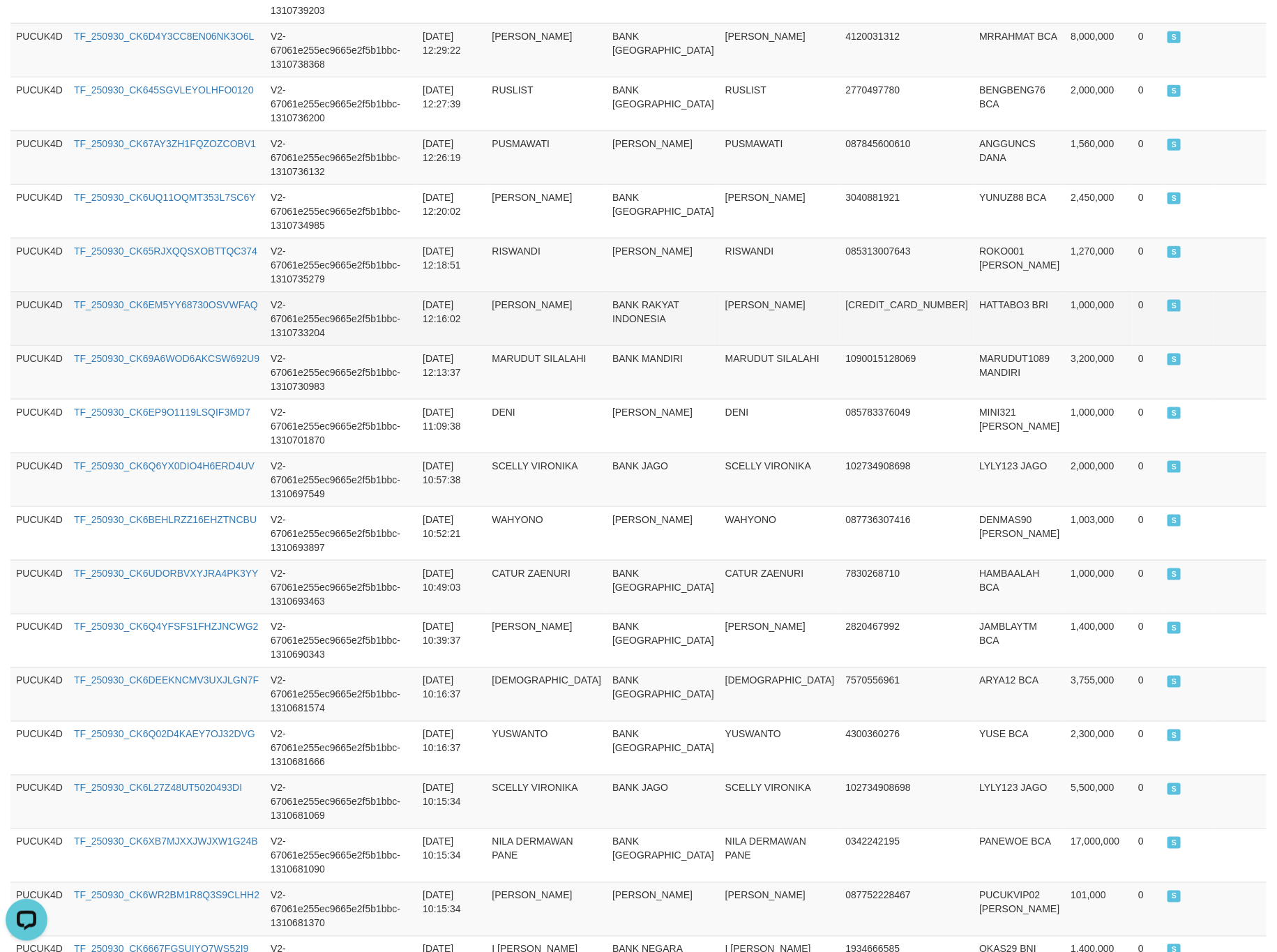
click at [1071, 291] on td "1,000,000" at bounding box center [1099, 318] width 67 height 54
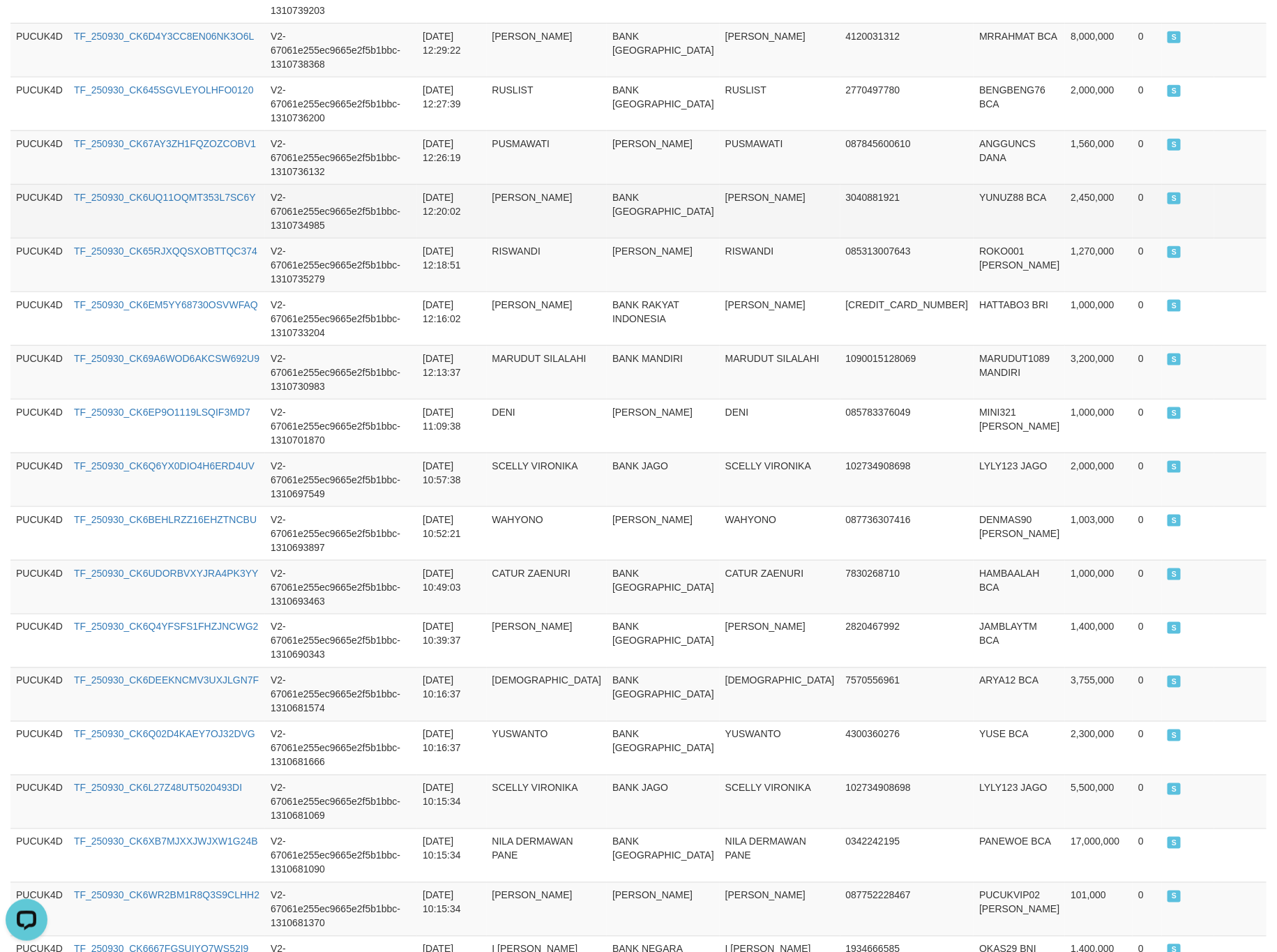
click at [400, 184] on td "V2-67061e255ec9665e2f5b1bbc-1310734985" at bounding box center [341, 211] width 152 height 54
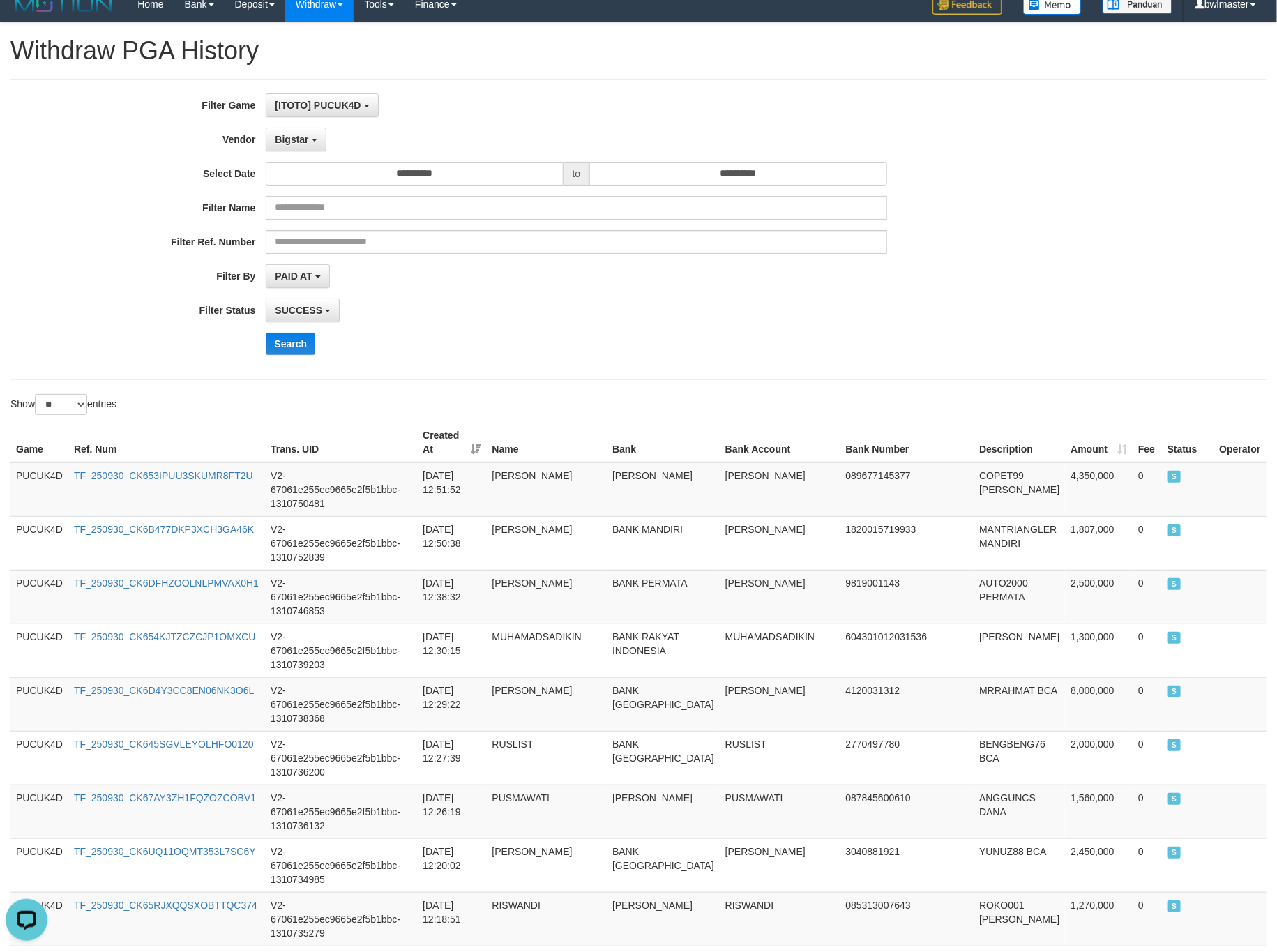
scroll to position [0, 0]
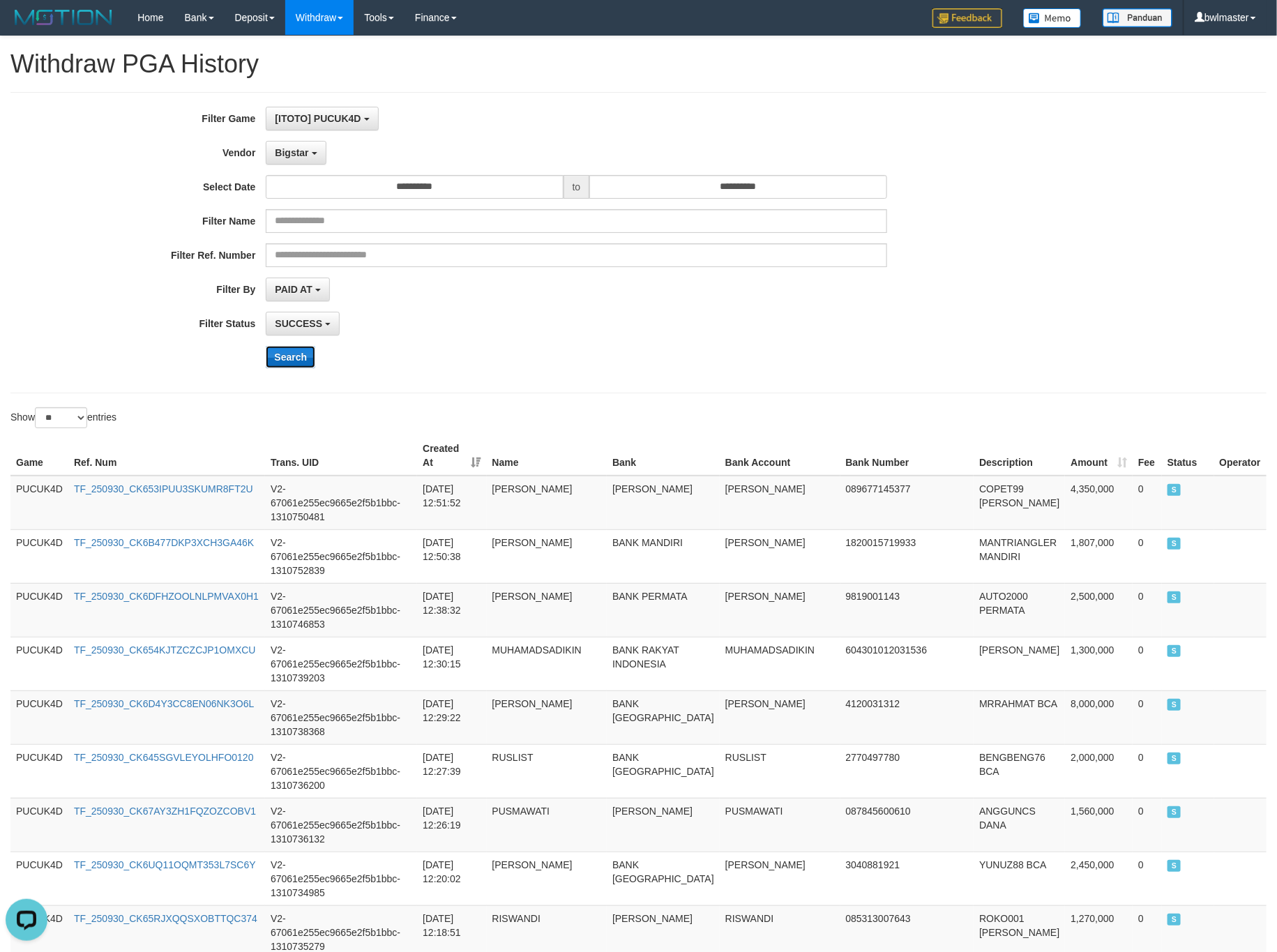
click at [293, 360] on button "Search" at bounding box center [290, 357] width 49 height 22
click at [937, 328] on div "**********" at bounding box center [532, 323] width 1064 height 23
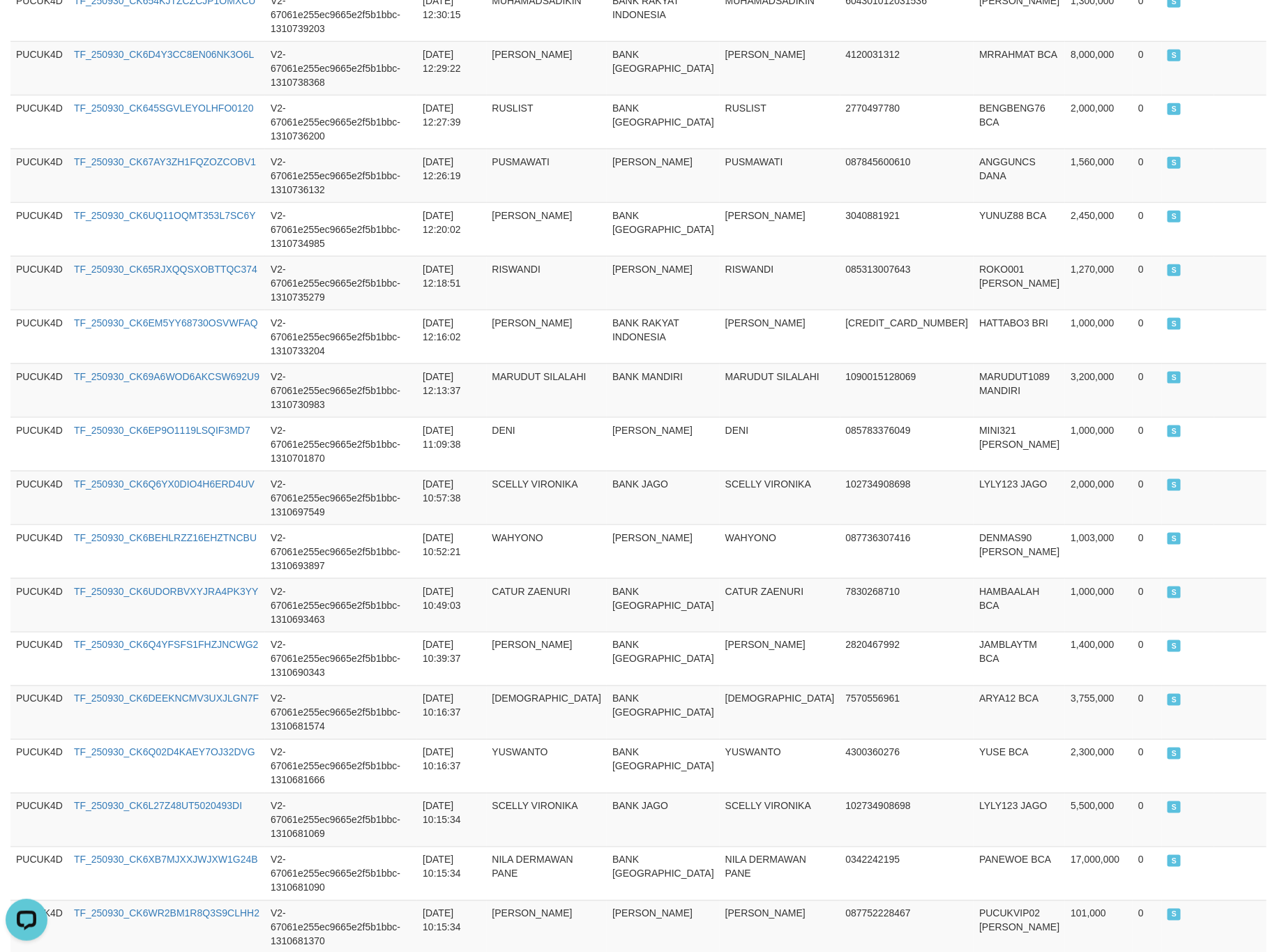
scroll to position [668, 0]
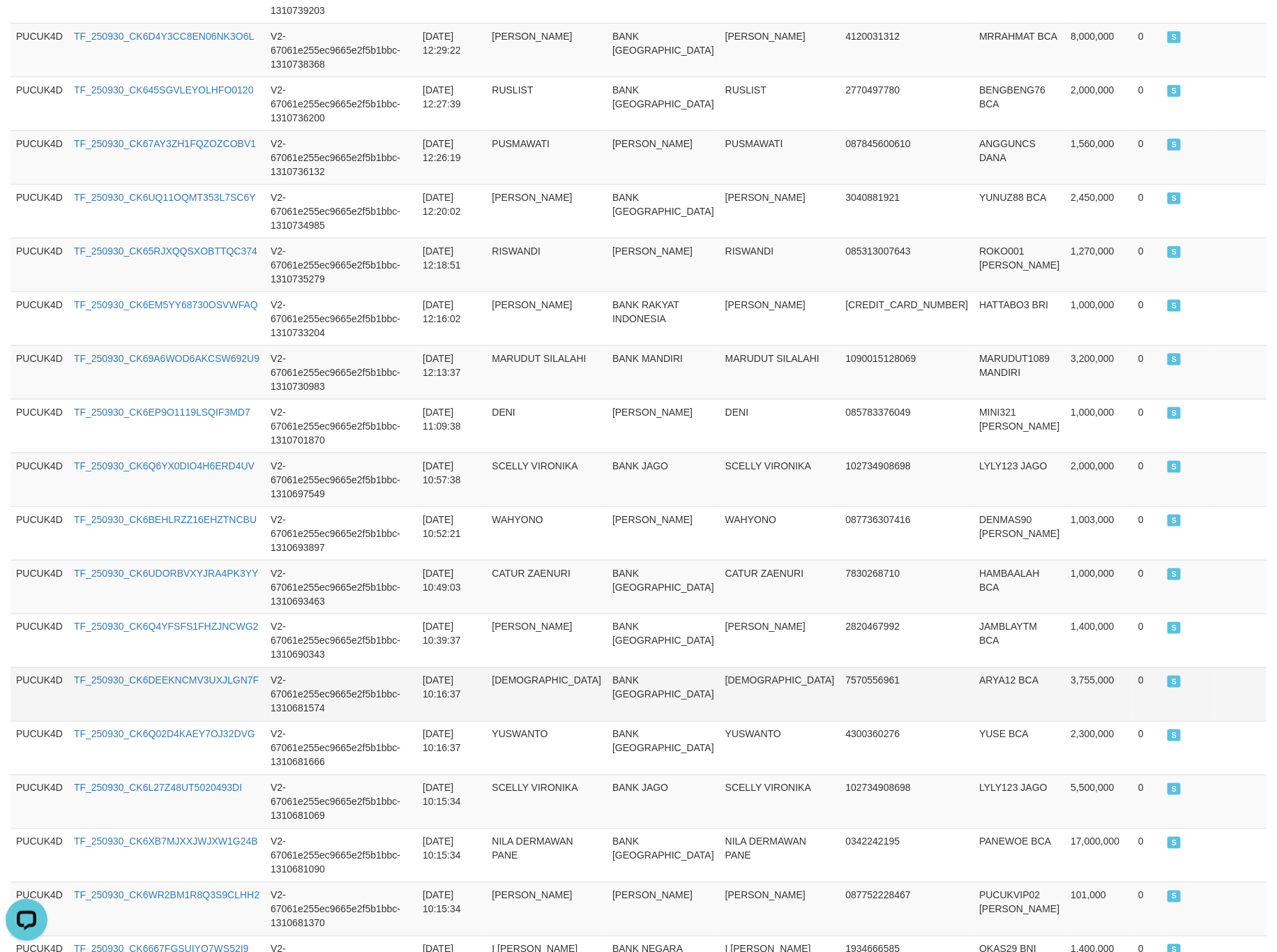
click at [1030, 721] on tr "PUCUK4D TF_250930_CK6Q02D4KAEY7OJ32DVG V2-67061e255ec9665e2f5b1bbc-1310681666 […" at bounding box center [638, 748] width 1256 height 54
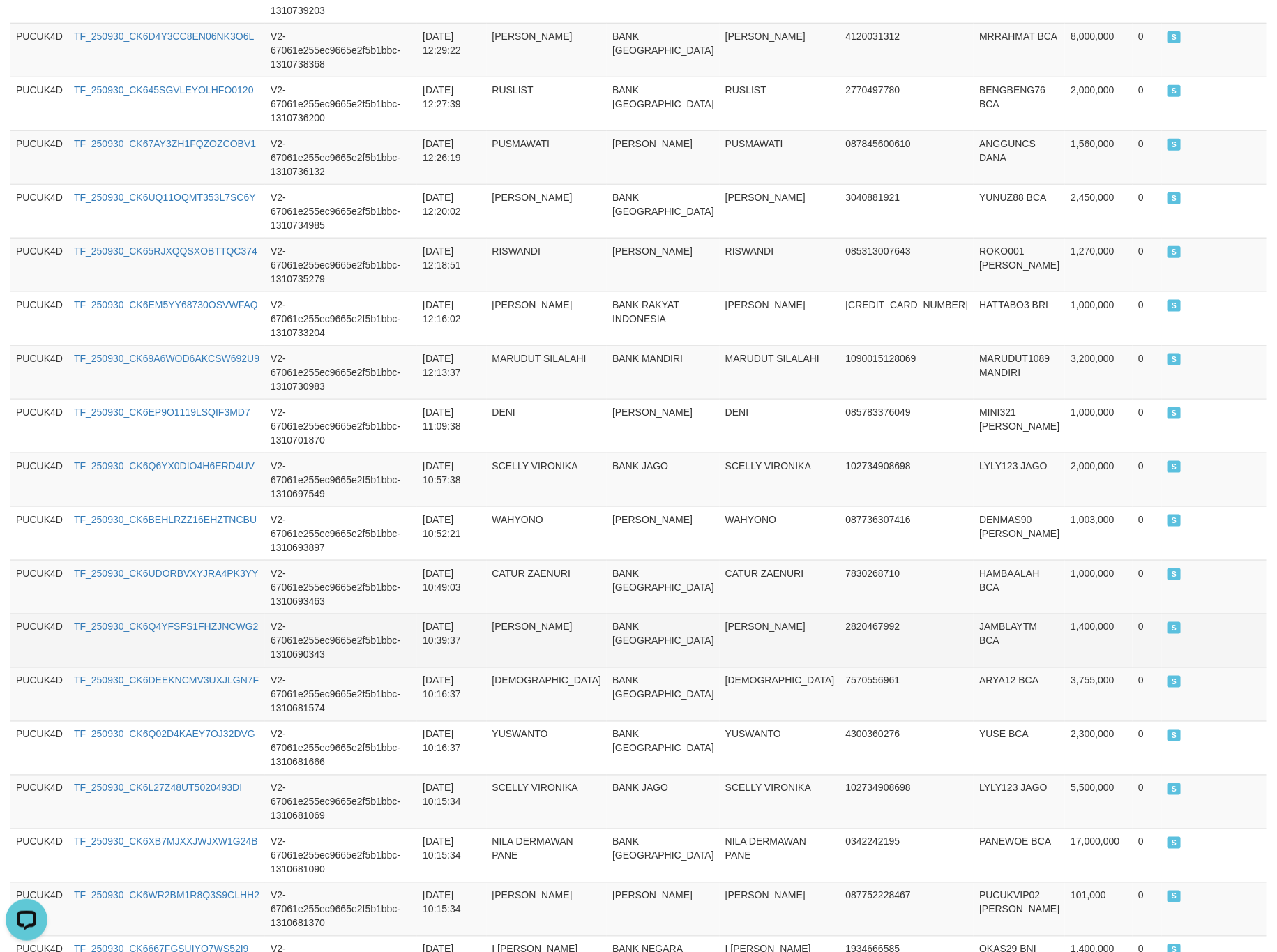
click at [1187, 614] on td "S" at bounding box center [1188, 641] width 53 height 54
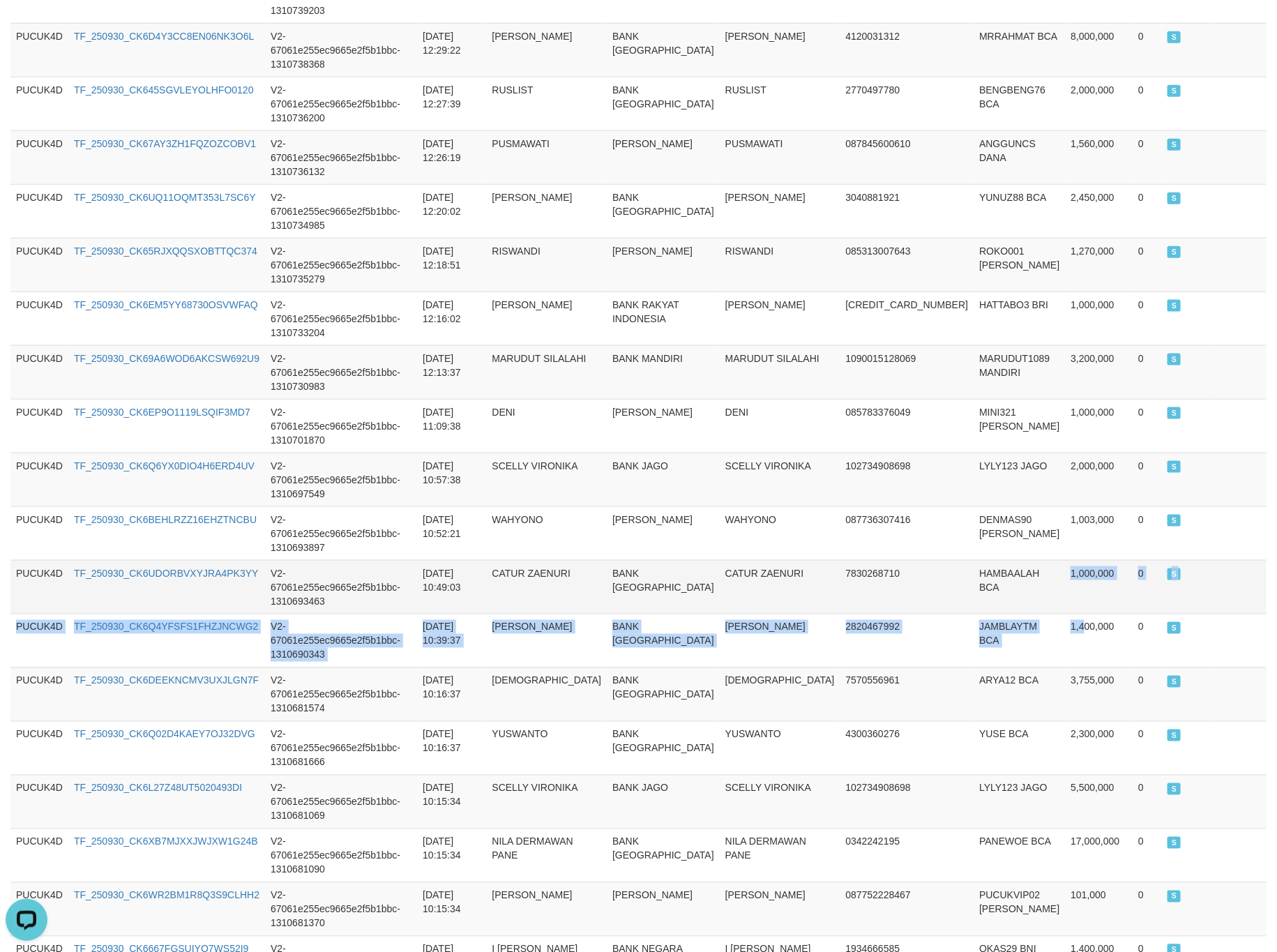
drag, startPoint x: 982, startPoint y: 397, endPoint x: 973, endPoint y: 393, distance: 9.8
click at [974, 393] on tbody "PUCUK4D TF_250930_CK653IPUU3SKUMR8FT2U V2-67061e255ec9665e2f5b1bbc-1310750481 […" at bounding box center [638, 453] width 1256 height 1290
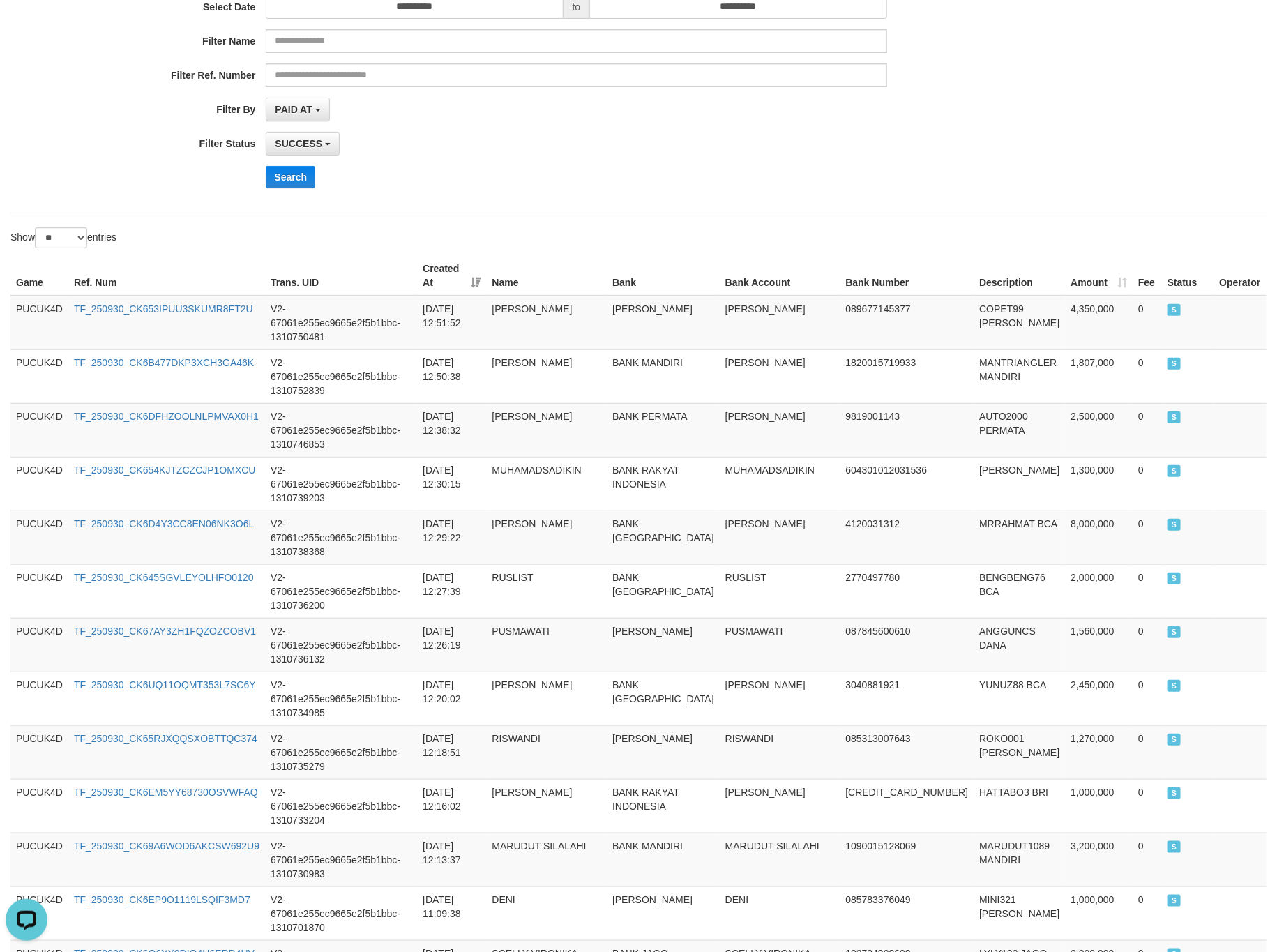
scroll to position [144, 0]
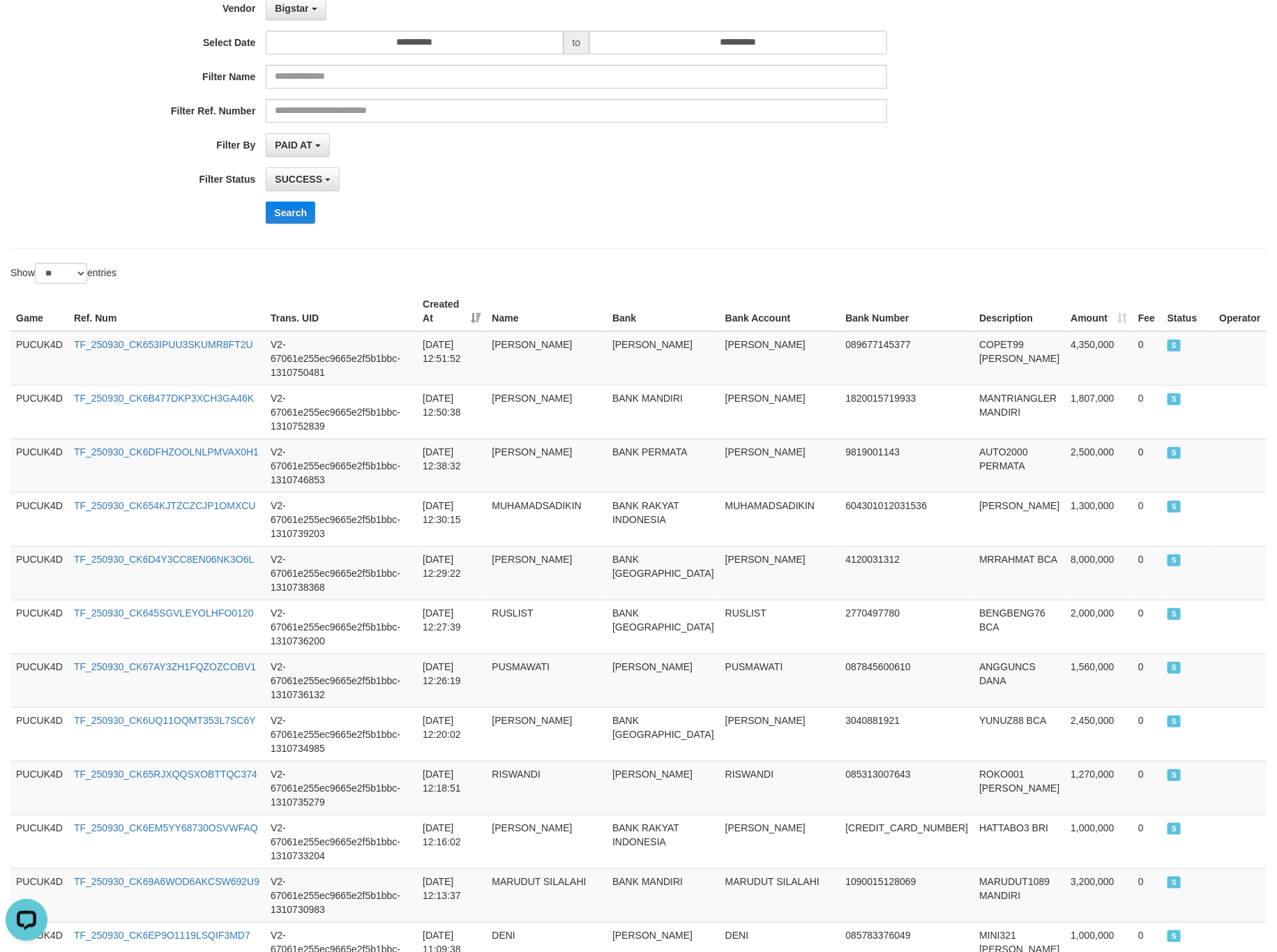
click at [842, 264] on div "**********" at bounding box center [638, 813] width 1277 height 1842
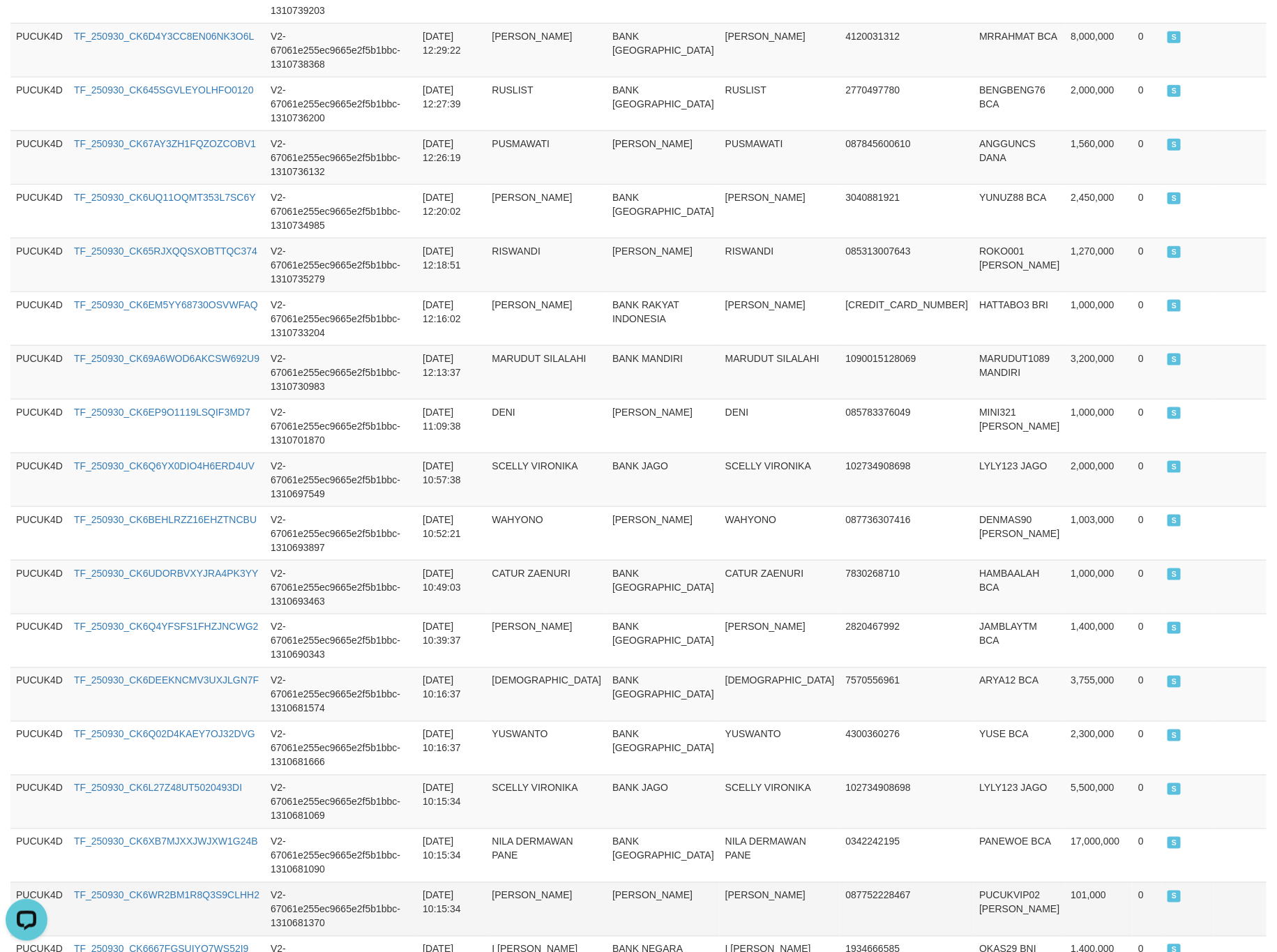
click at [607, 882] on td "[PERSON_NAME]" at bounding box center [548, 909] width 121 height 54
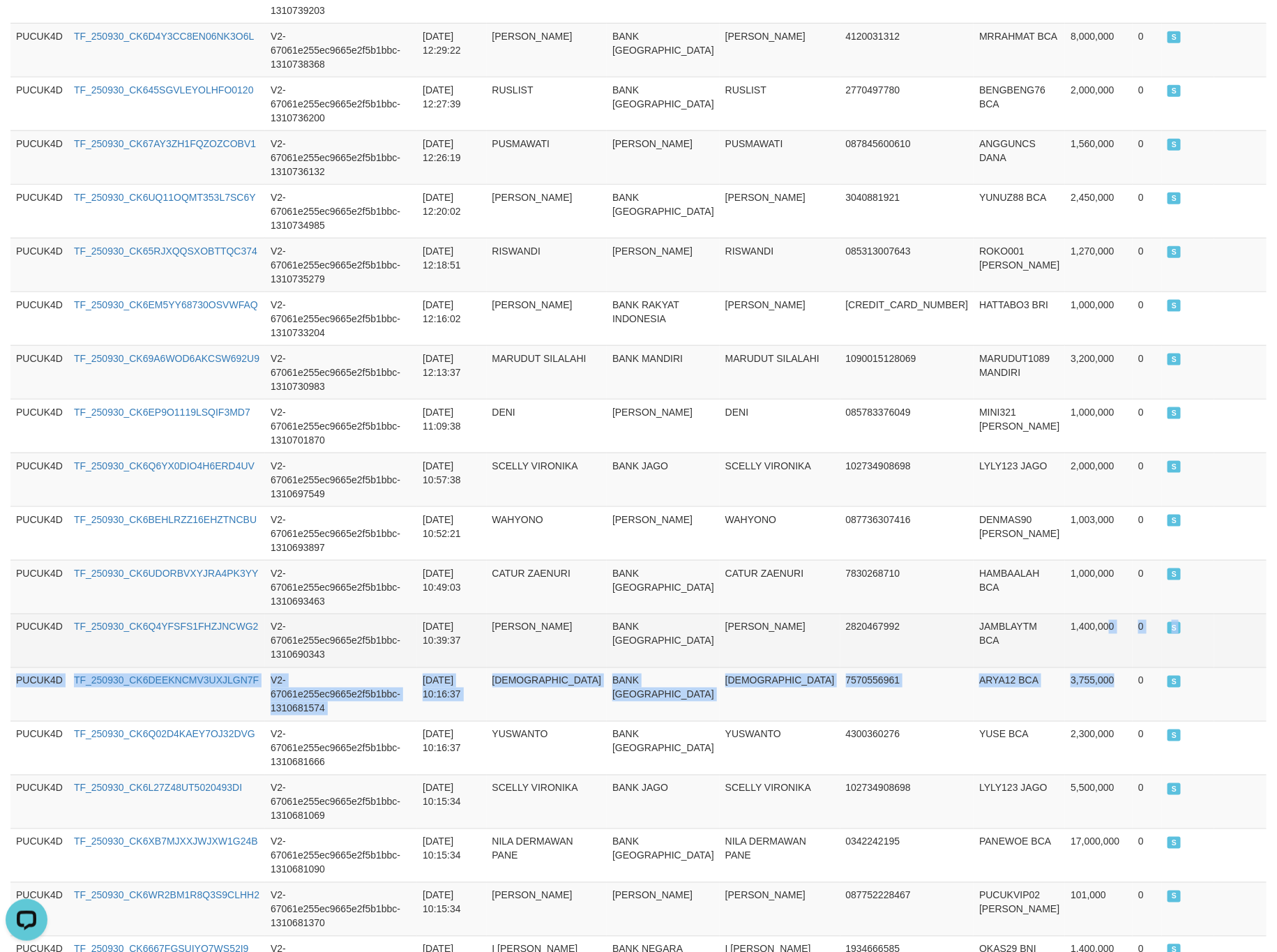
click at [1077, 434] on tbody "PUCUK4D TF_250930_CK653IPUU3SKUMR8FT2U V2-67061e255ec9665e2f5b1bbc-1310750481 […" at bounding box center [638, 453] width 1256 height 1290
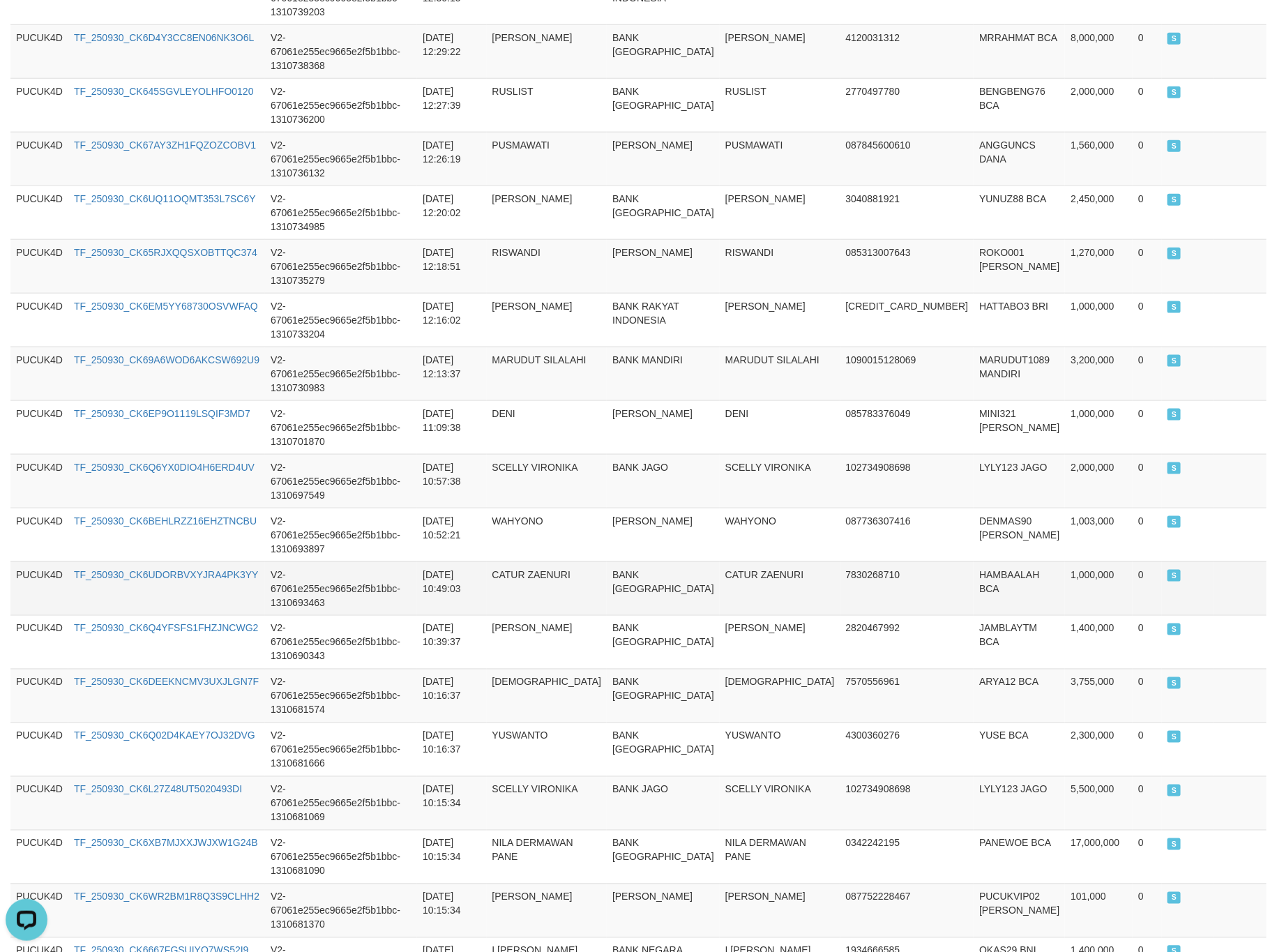
scroll to position [563, 0]
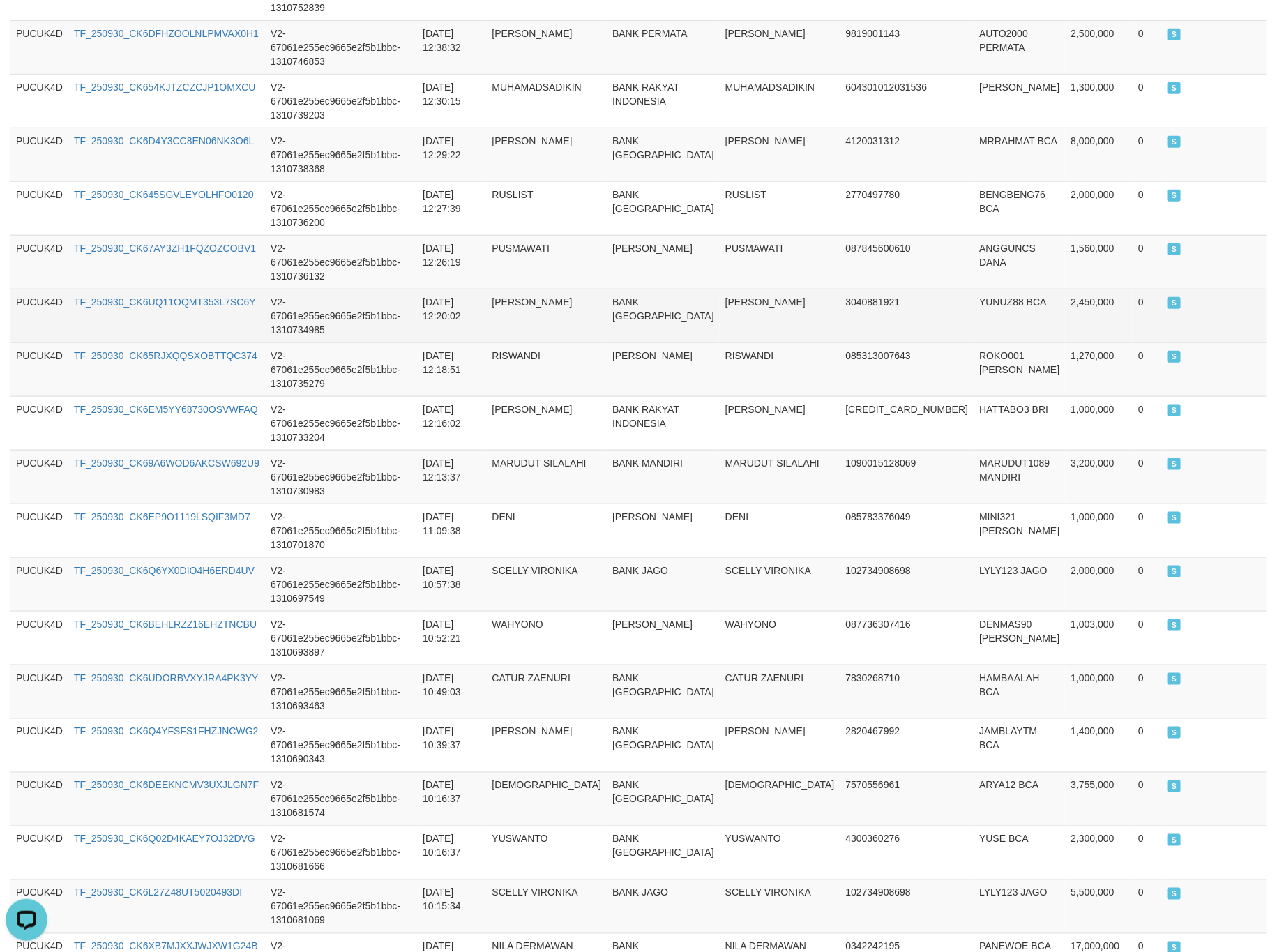
drag, startPoint x: 802, startPoint y: 228, endPoint x: 780, endPoint y: 187, distance: 46.5
click at [800, 342] on td "RISWANDI" at bounding box center [780, 369] width 121 height 54
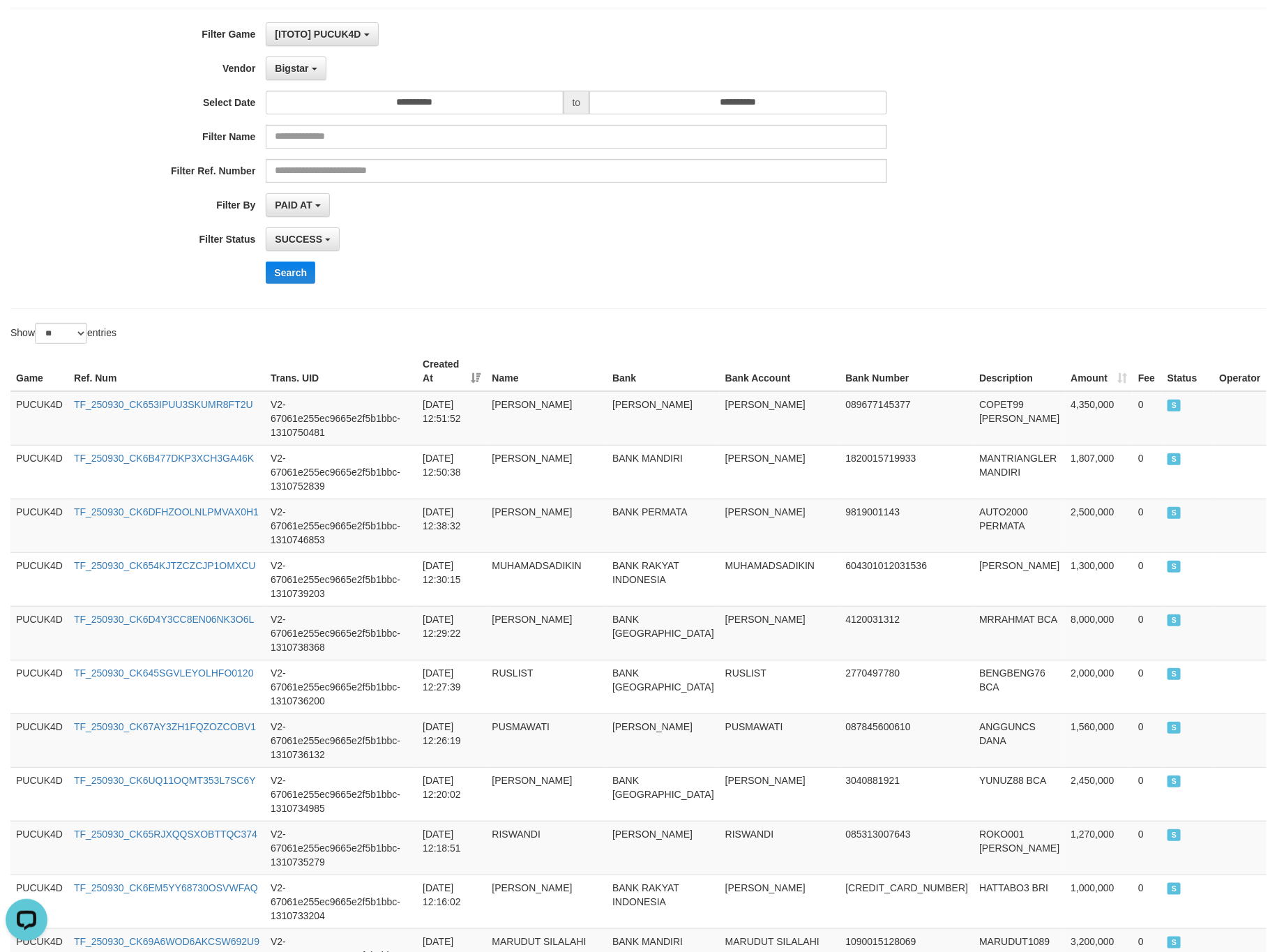
scroll to position [0, 0]
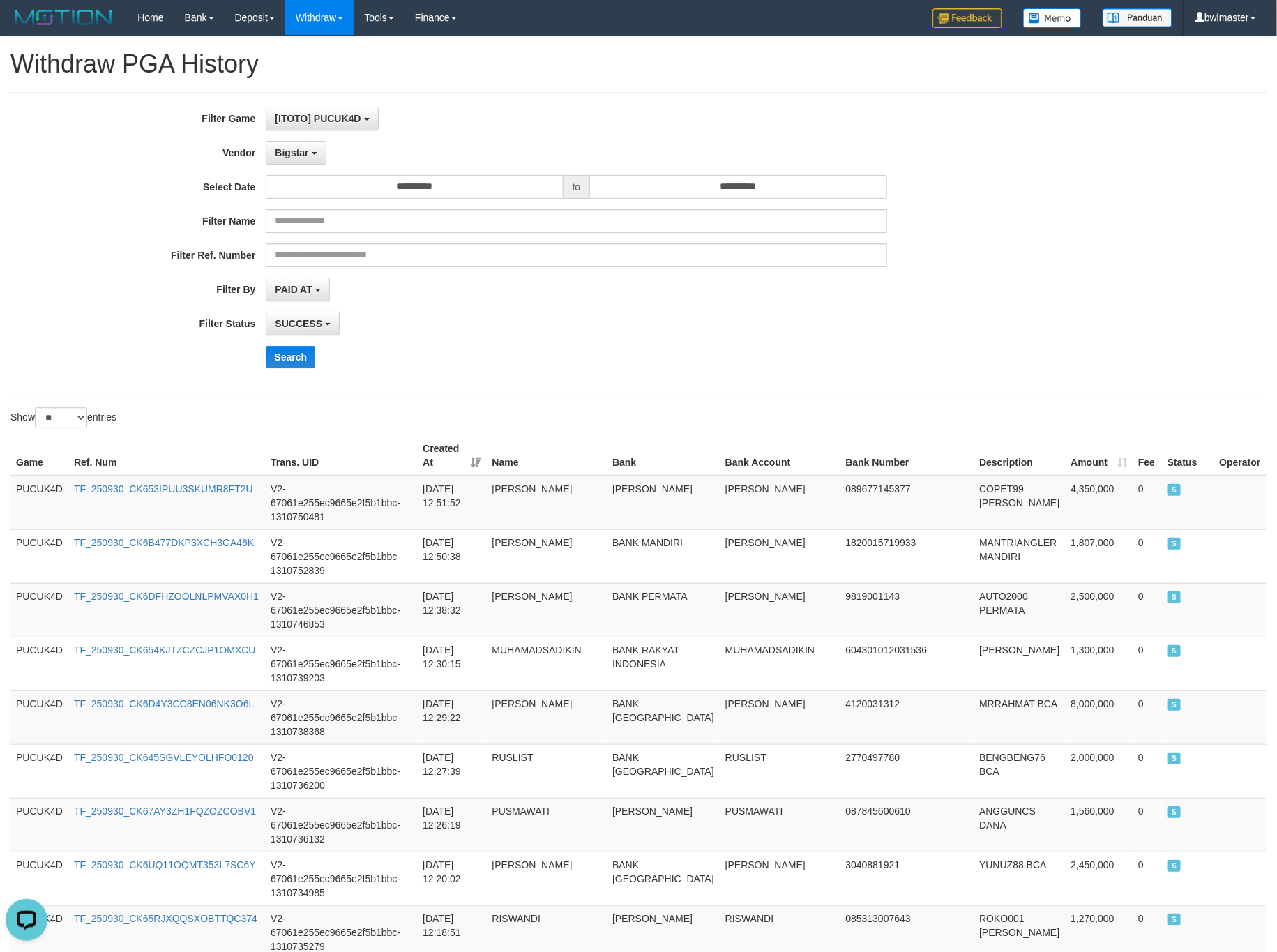
click at [906, 212] on div "Filter Name" at bounding box center [532, 220] width 1064 height 23
click at [306, 151] on span "Bigstar" at bounding box center [291, 152] width 34 height 11
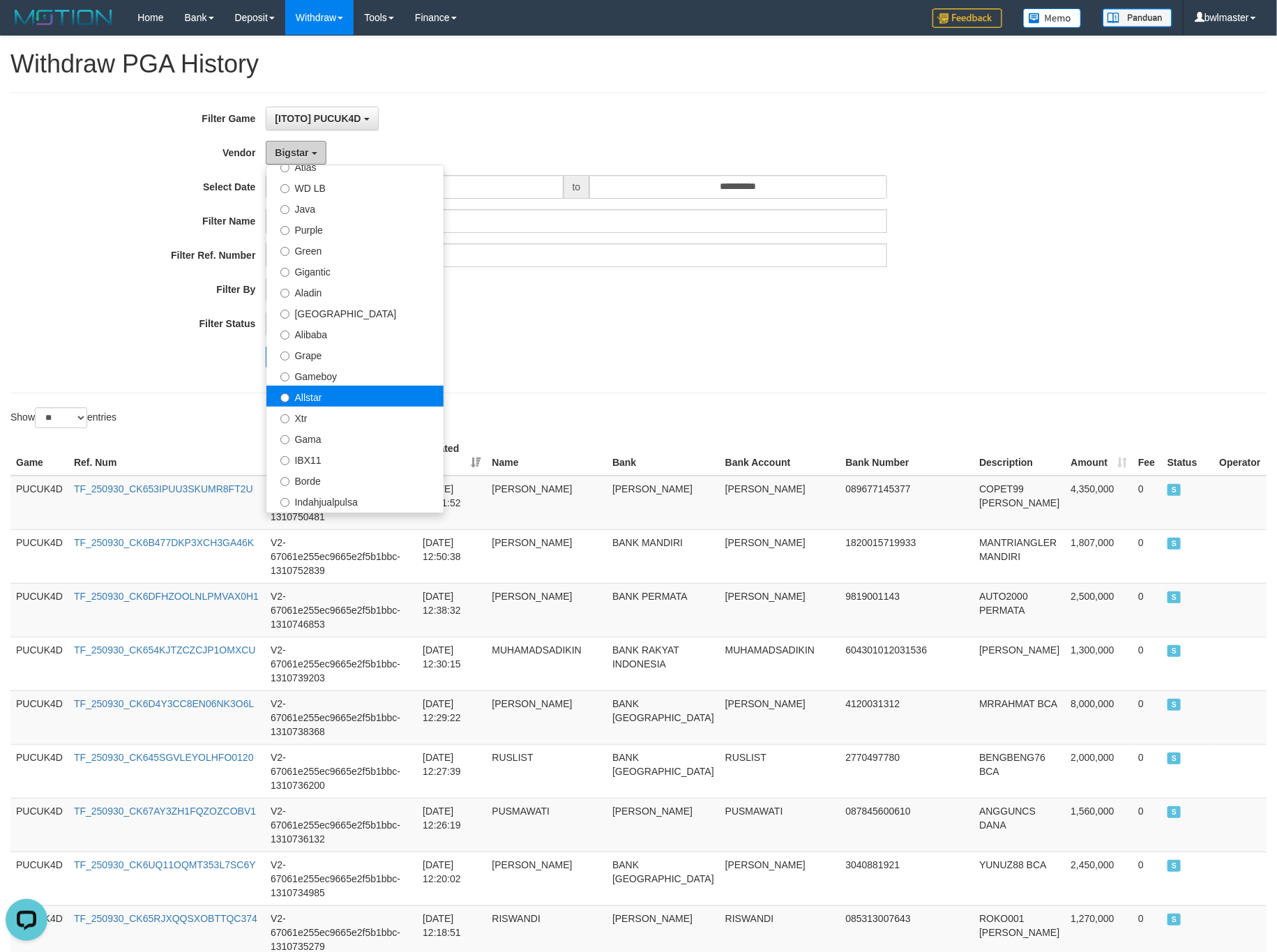
scroll to position [105, 0]
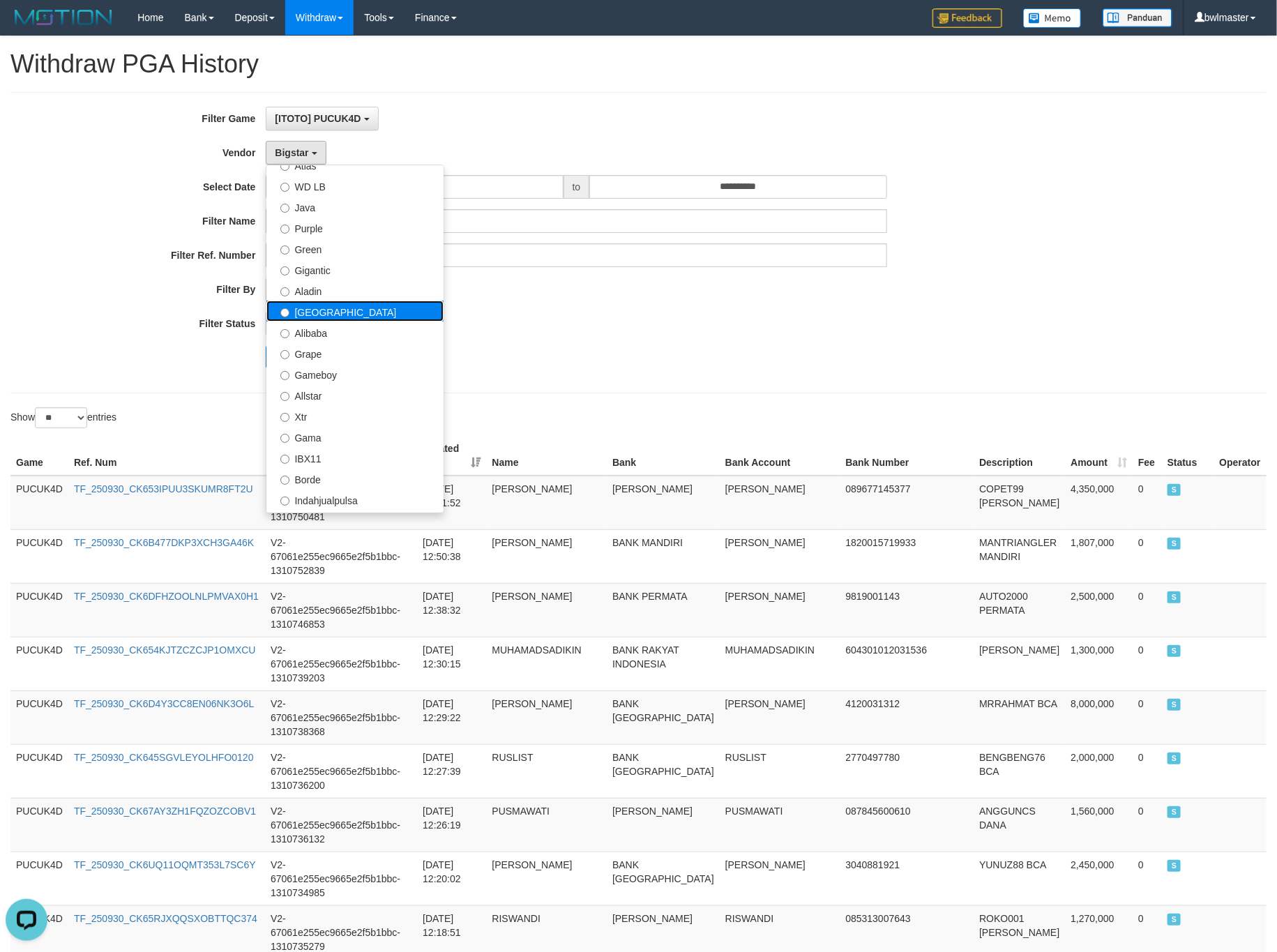
click at [342, 321] on label "[GEOGRAPHIC_DATA]" at bounding box center [354, 311] width 177 height 21
select select "**********"
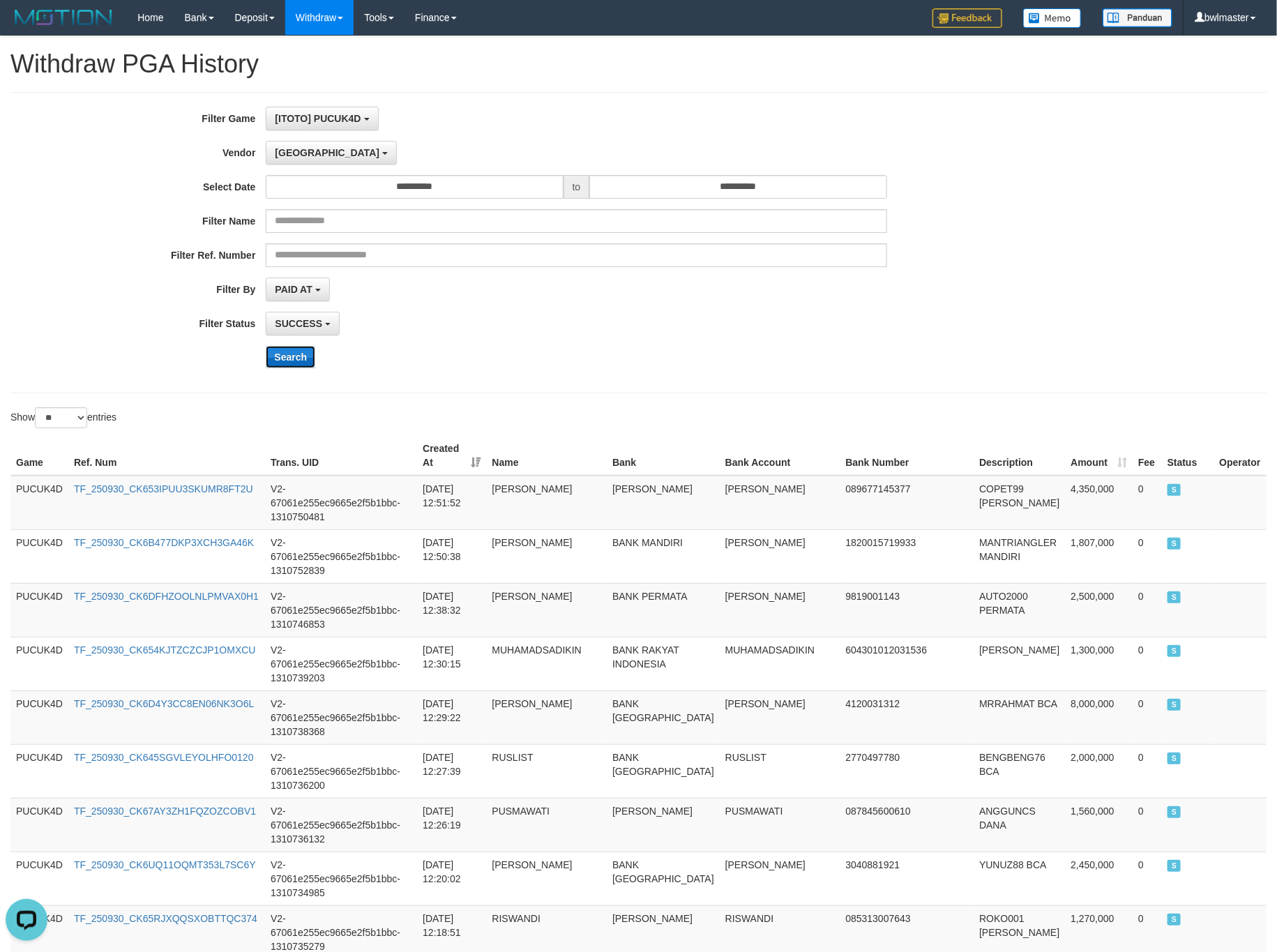
click at [289, 358] on button "Search" at bounding box center [290, 357] width 49 height 22
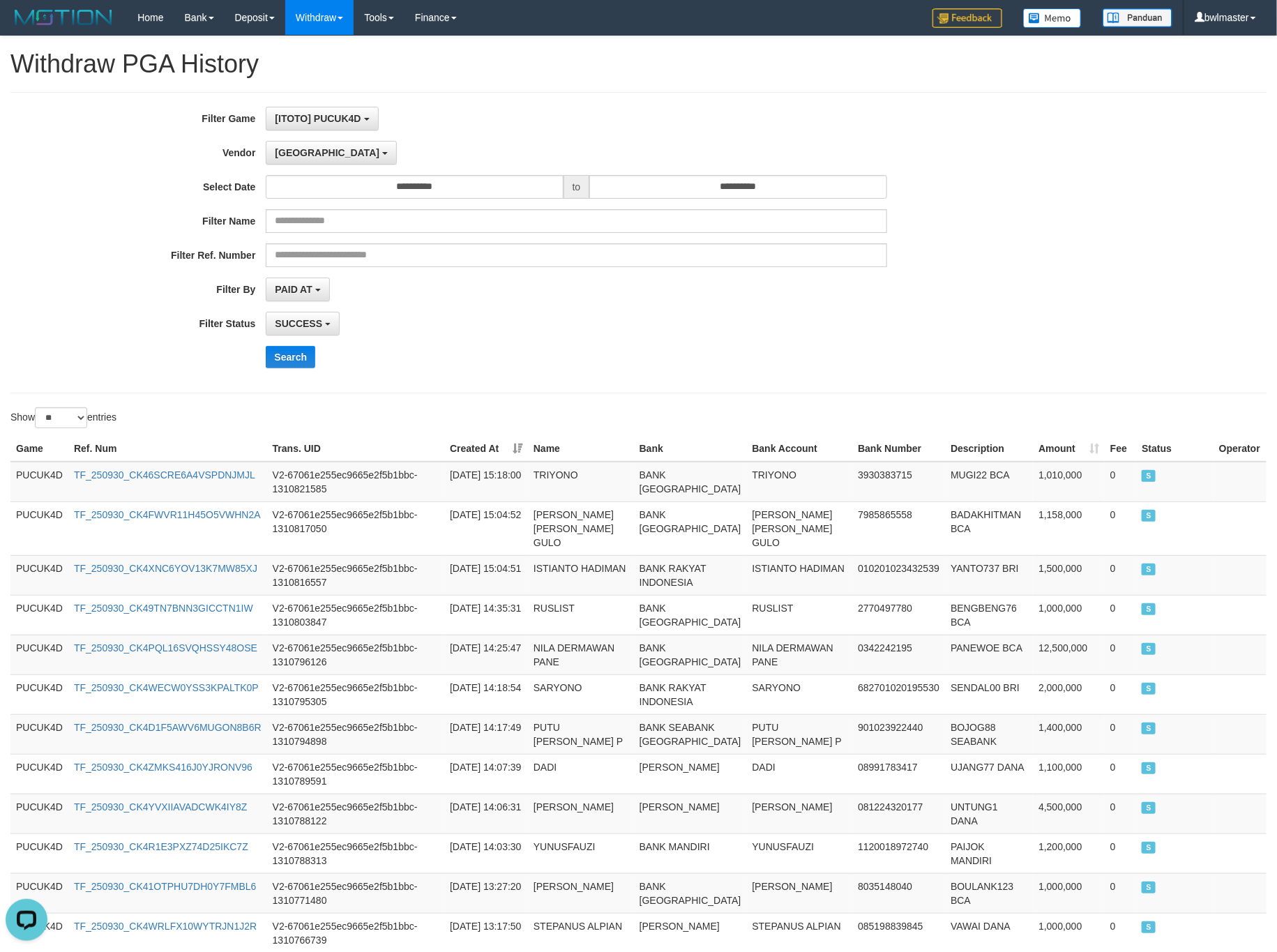
drag, startPoint x: 641, startPoint y: 360, endPoint x: 645, endPoint y: 321, distance: 39.2
click at [641, 357] on div "Search" at bounding box center [665, 357] width 798 height 22
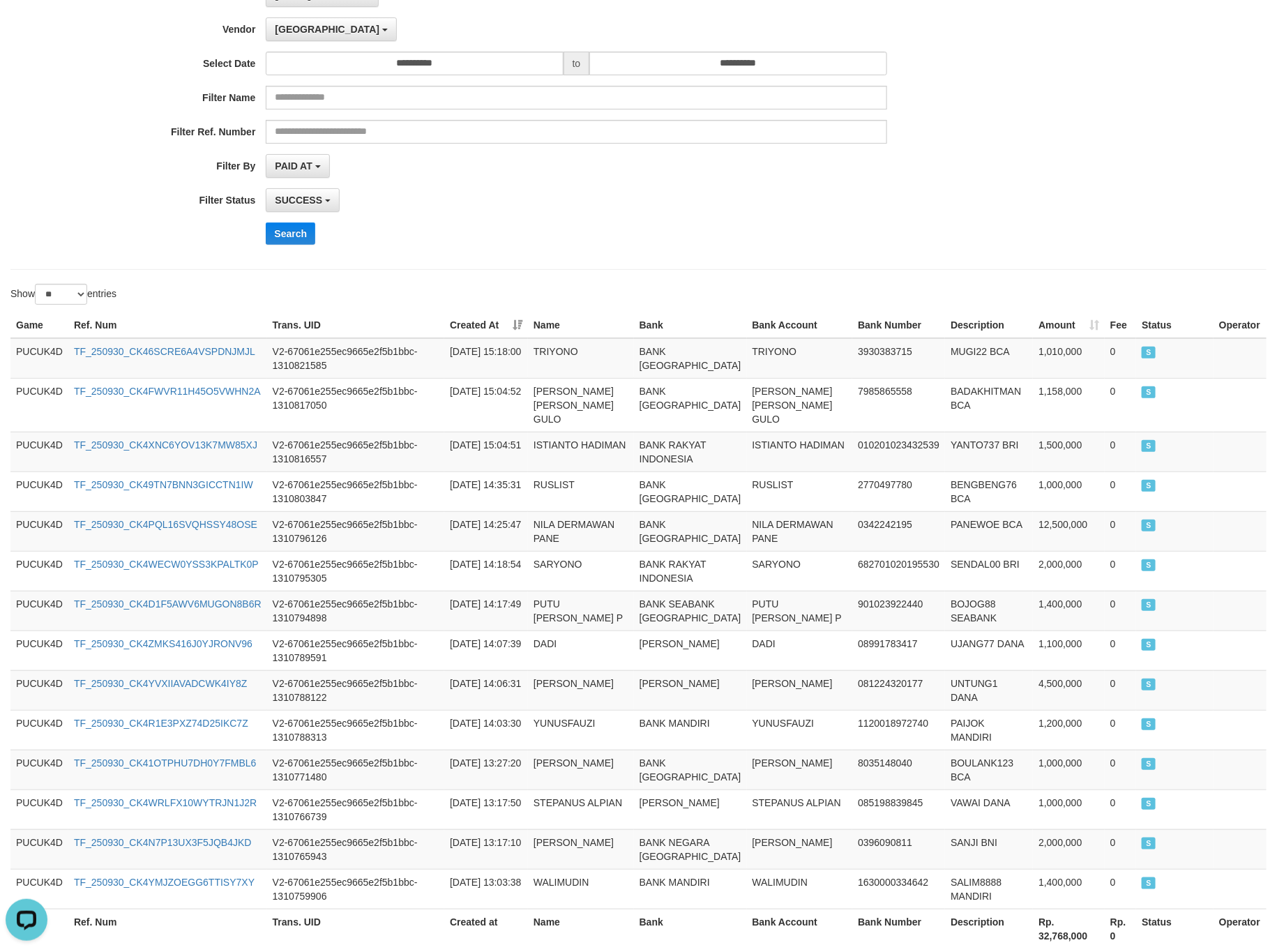
scroll to position [266, 0]
